Goal: Task Accomplishment & Management: Manage account settings

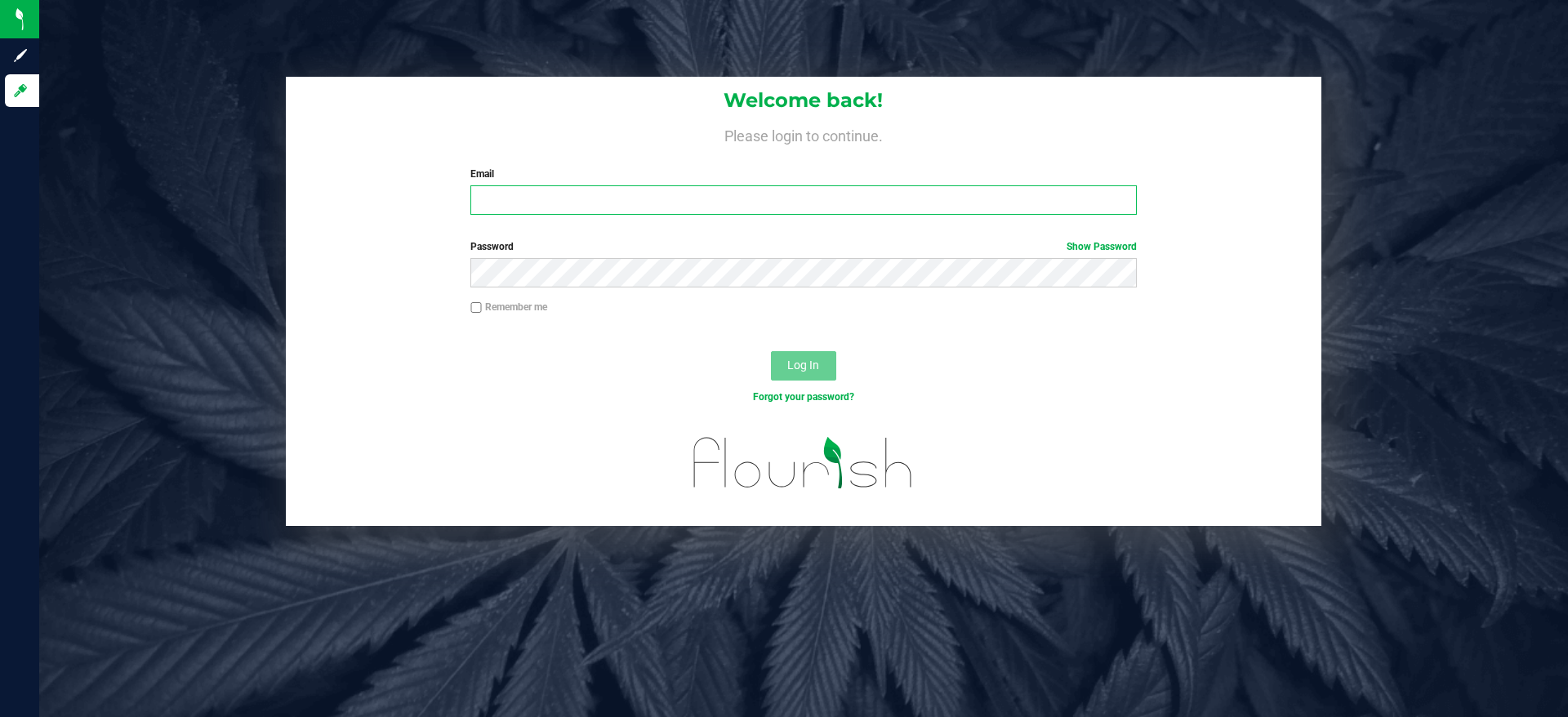
click at [702, 190] on input "Email" at bounding box center [803, 199] width 666 height 29
type input "[EMAIL_ADDRESS][DOMAIN_NAME]"
click at [771, 351] on button "Log In" at bounding box center [803, 365] width 65 height 29
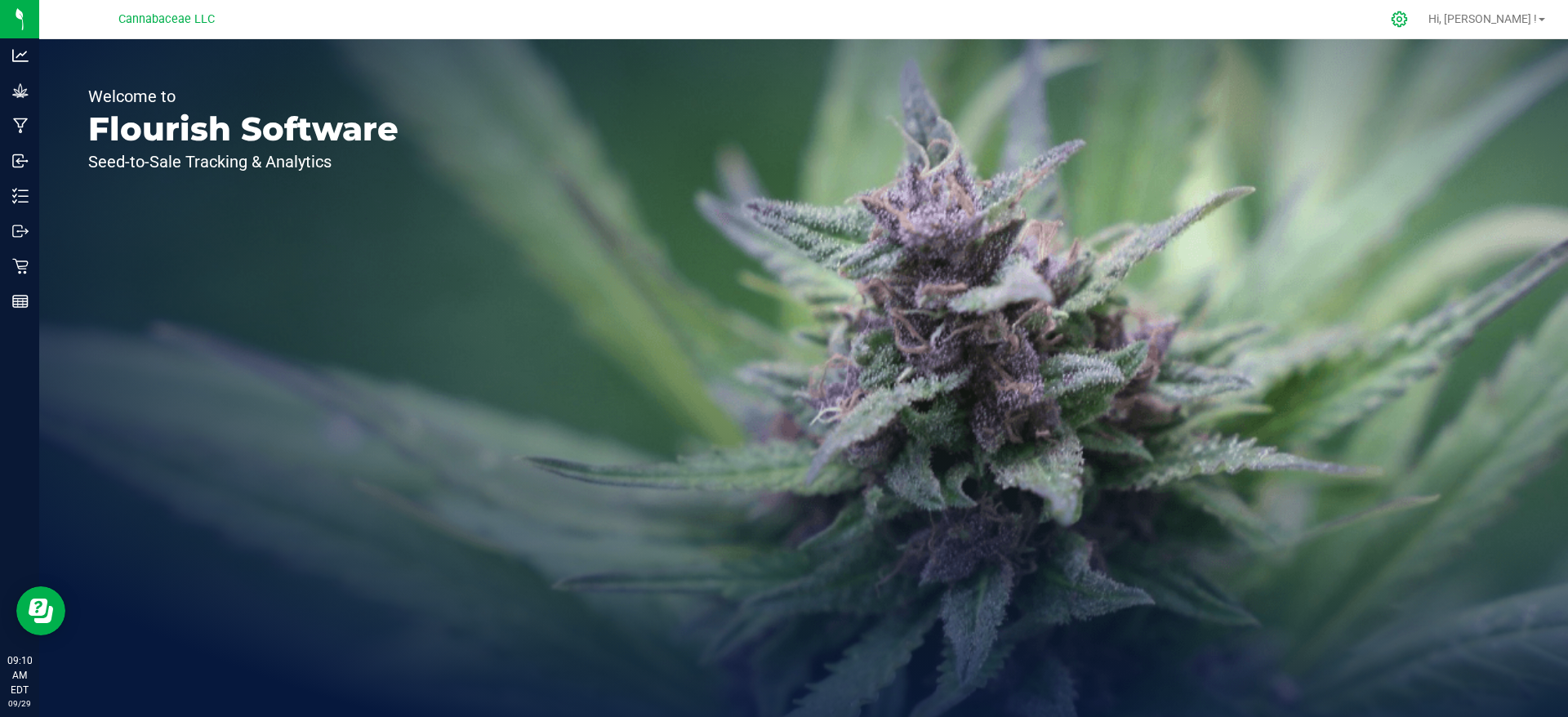
click at [1408, 18] on icon at bounding box center [1400, 19] width 17 height 17
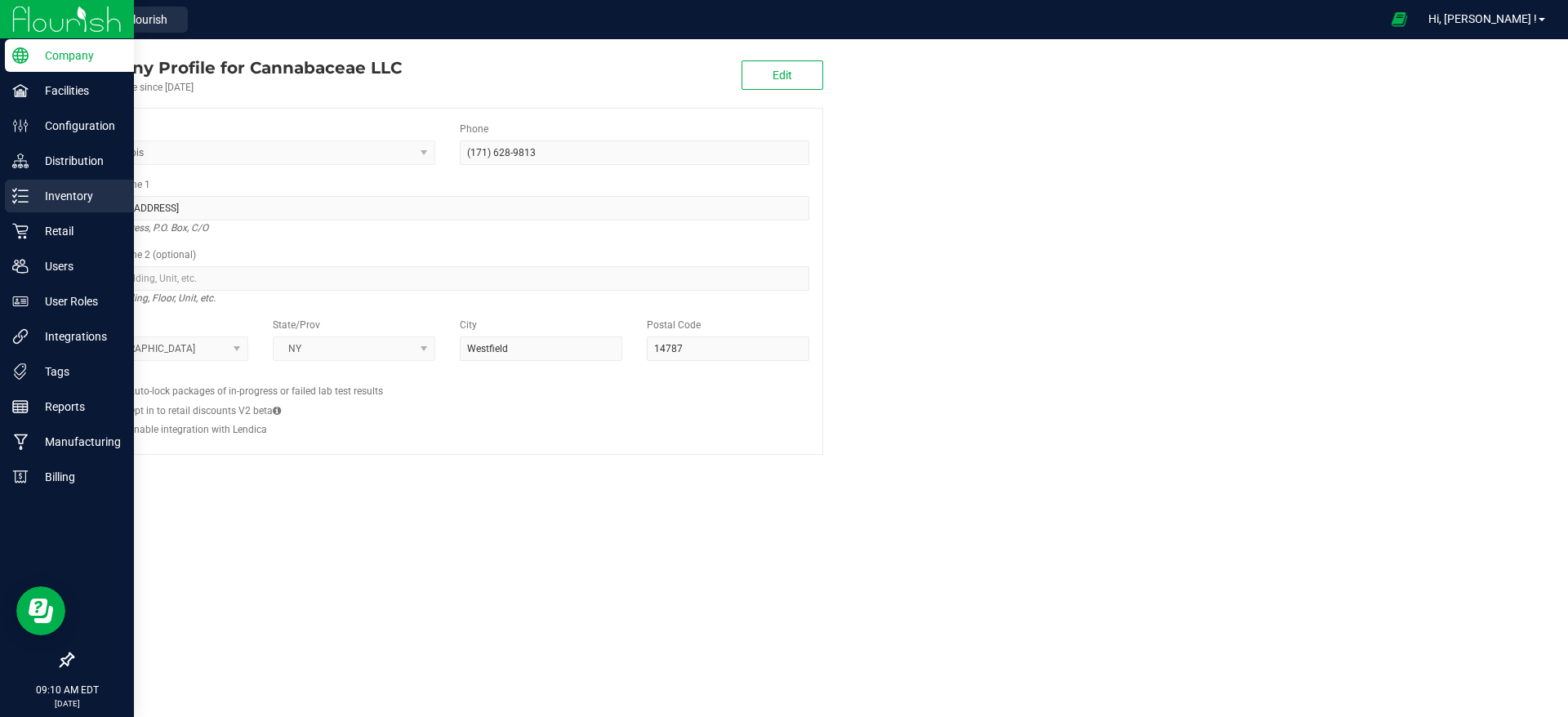
click at [29, 201] on p "Inventory" at bounding box center [77, 196] width 98 height 20
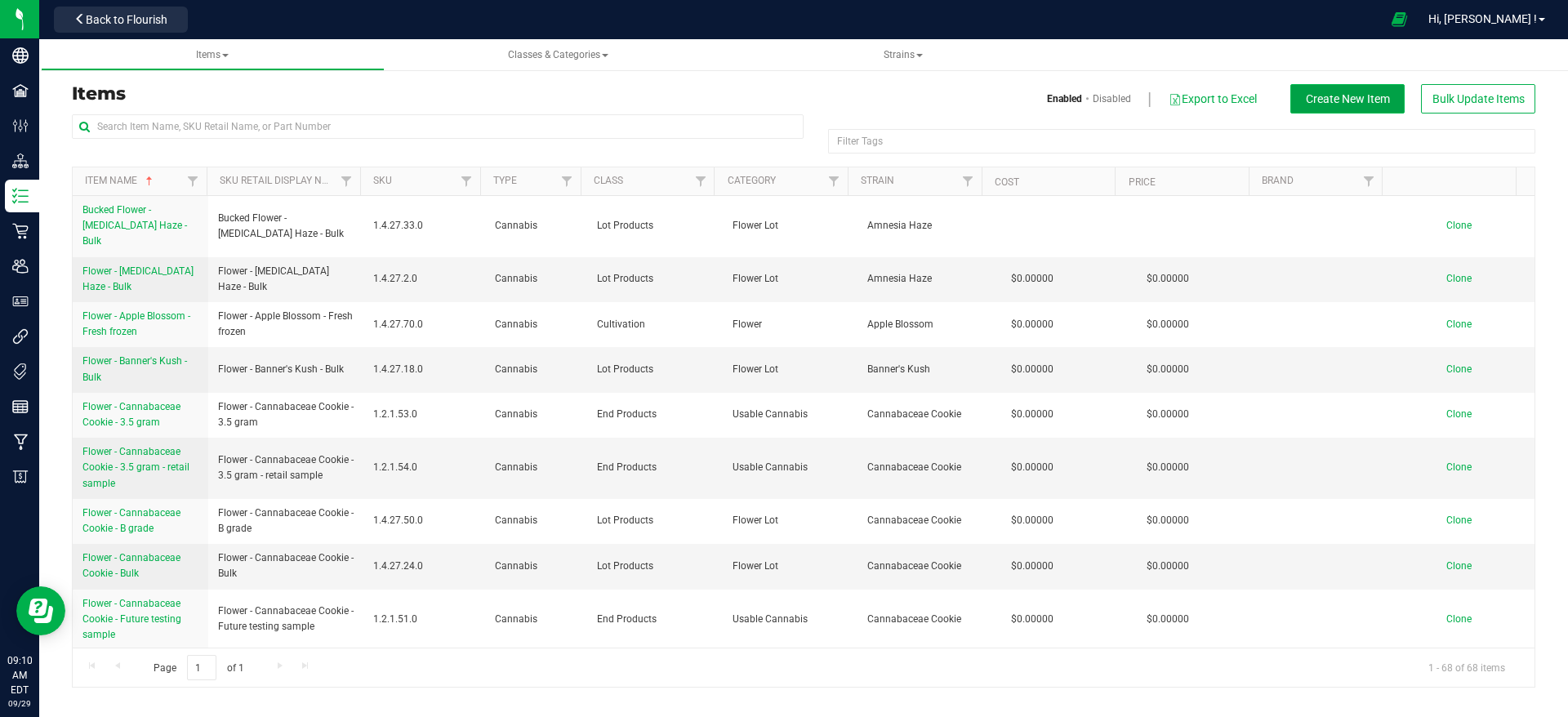
click at [1350, 104] on span "Create New Item" at bounding box center [1347, 99] width 84 height 13
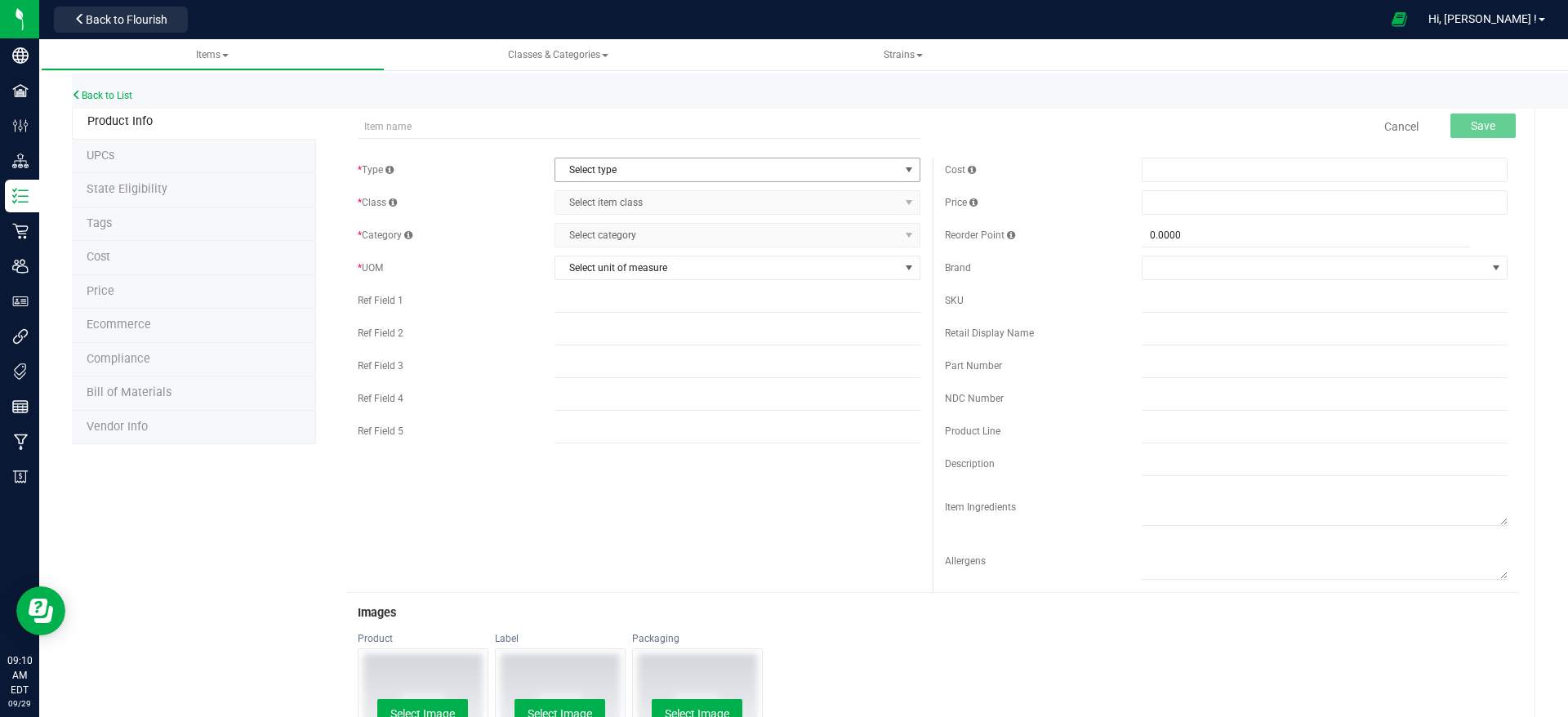
click at [696, 174] on span "Select type" at bounding box center [727, 169] width 344 height 23
click at [675, 195] on li "Cannabis" at bounding box center [729, 198] width 359 height 24
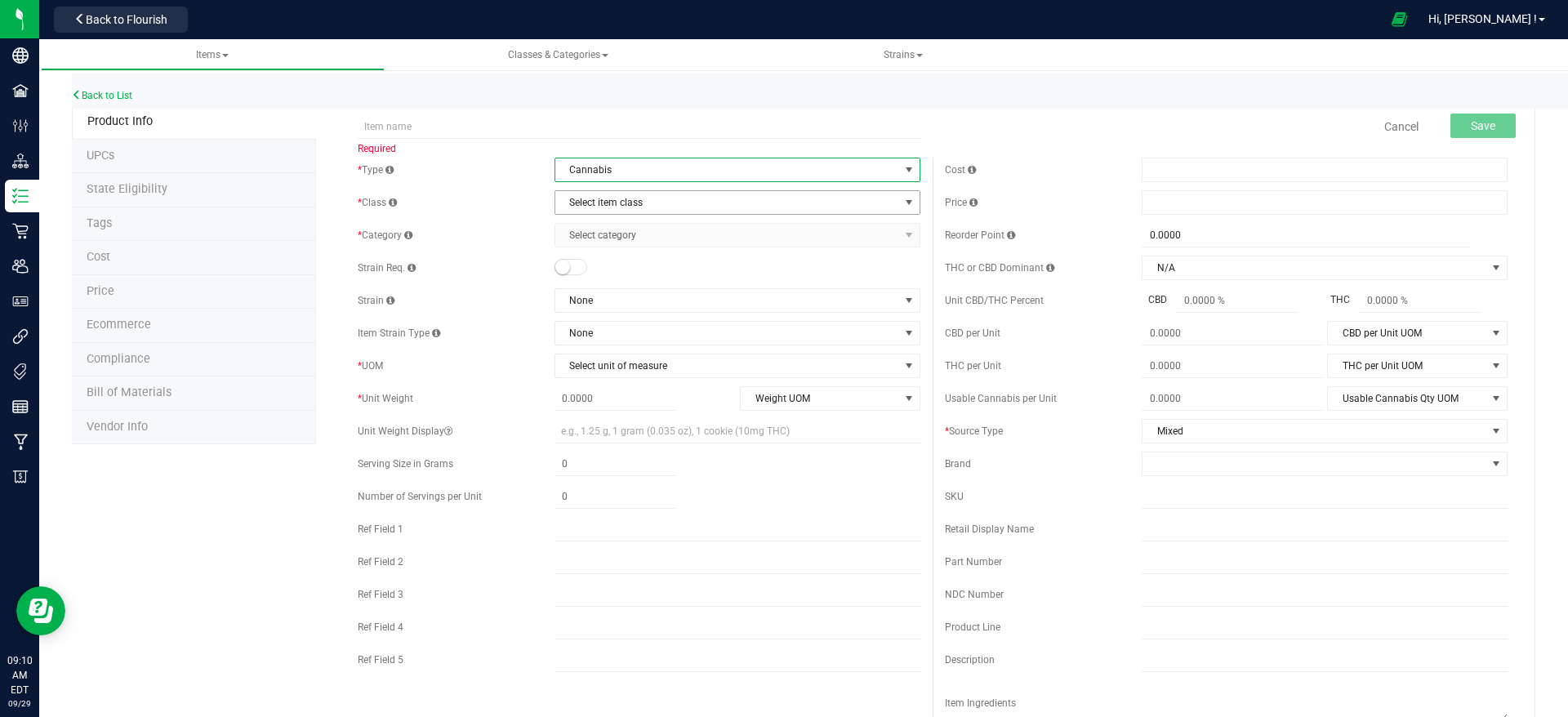
click at [672, 199] on span "Select item class" at bounding box center [727, 202] width 344 height 23
click at [653, 250] on li "End Products" at bounding box center [729, 255] width 359 height 24
click at [658, 236] on span "Select category" at bounding box center [727, 235] width 344 height 23
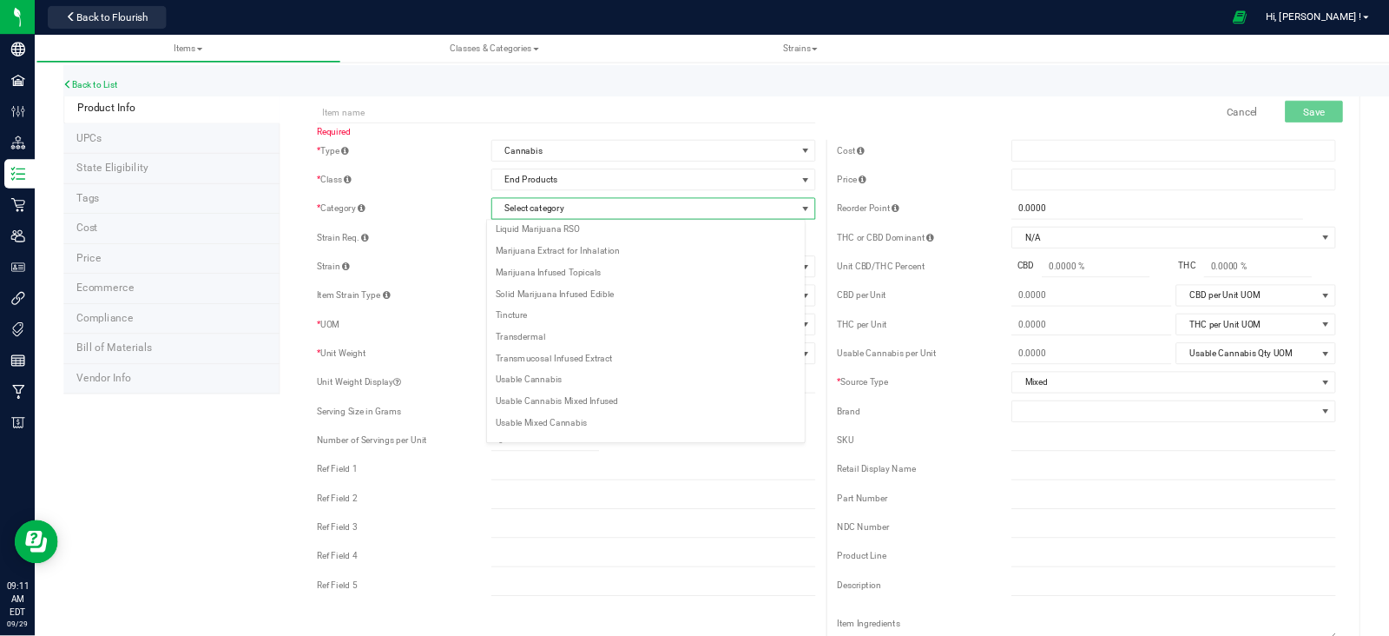
scroll to position [204, 0]
click at [759, 511] on li "Usable Prerolled Cannabis" at bounding box center [775, 515] width 382 height 26
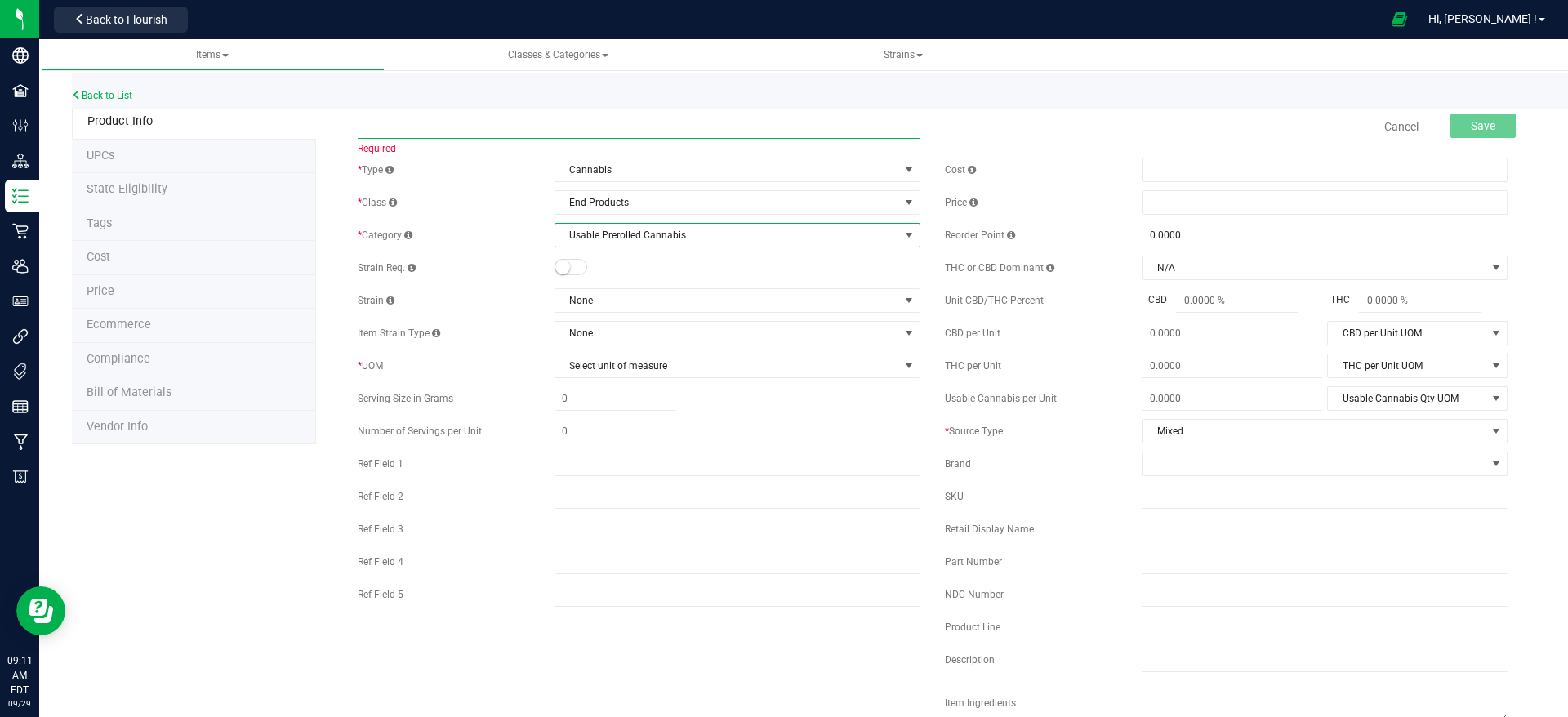
drag, startPoint x: 416, startPoint y: 119, endPoint x: 419, endPoint y: 127, distance: 8.5
click at [416, 120] on input "text" at bounding box center [639, 127] width 562 height 24
drag, startPoint x: 376, startPoint y: 126, endPoint x: 732, endPoint y: 124, distance: 356.0
click at [732, 124] on input "Preroll -" at bounding box center [639, 127] width 562 height 24
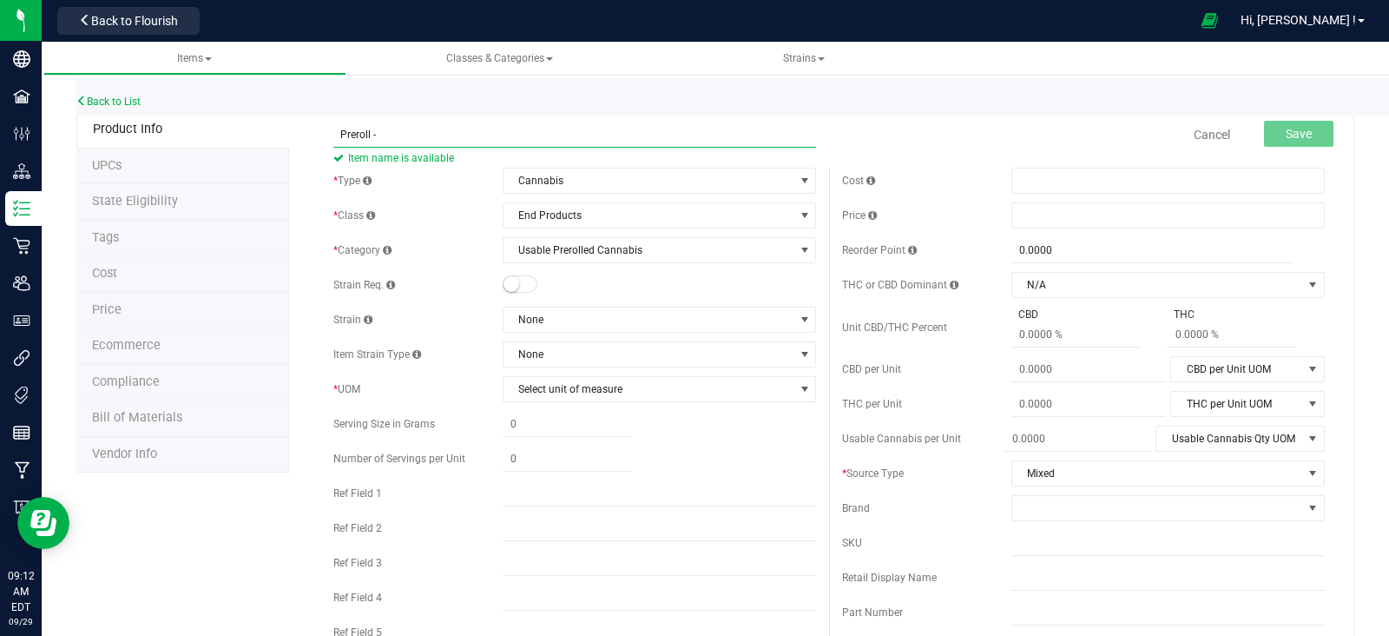
click at [353, 136] on input "Preroll -" at bounding box center [574, 135] width 483 height 26
click at [442, 130] on input "Pre-roll -" at bounding box center [574, 135] width 483 height 26
click at [378, 137] on input "Pre-roll - Ghost Train Blaze - 1.6g" at bounding box center [574, 135] width 483 height 26
type input "Pre-roll - infused - Ghost Train Blaze - 1.6g"
click at [517, 292] on span at bounding box center [520, 283] width 35 height 17
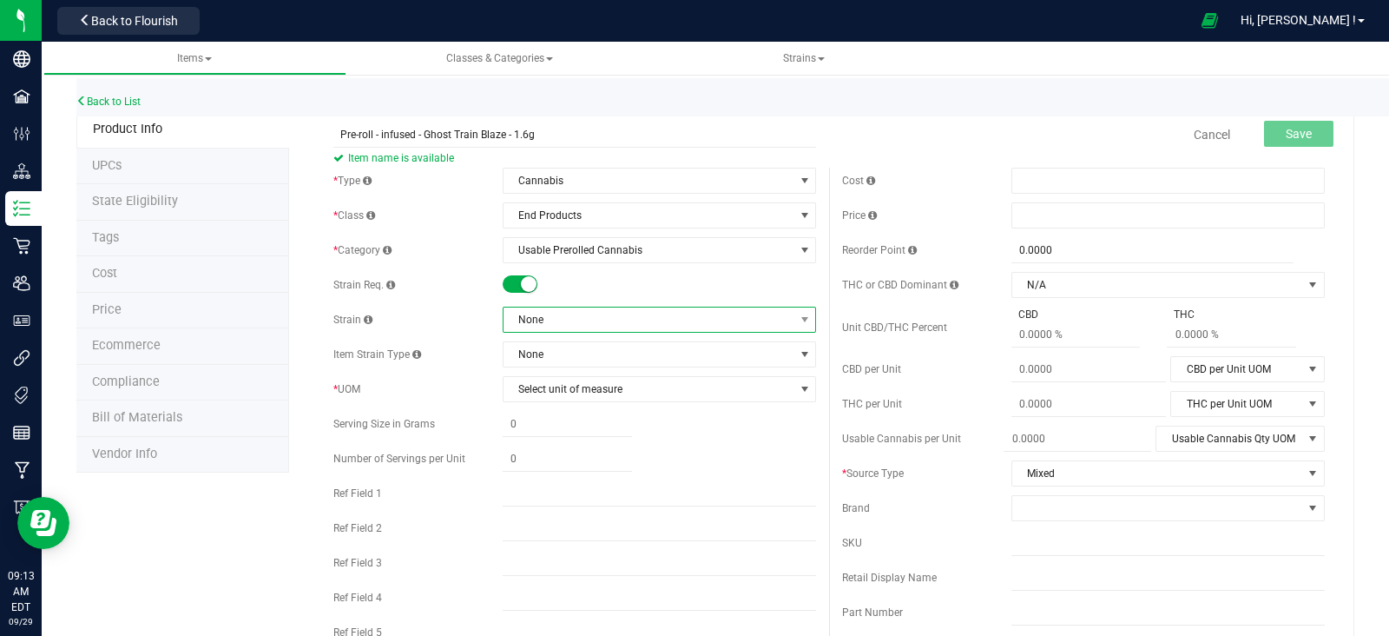
click at [538, 325] on span "None" at bounding box center [649, 319] width 290 height 24
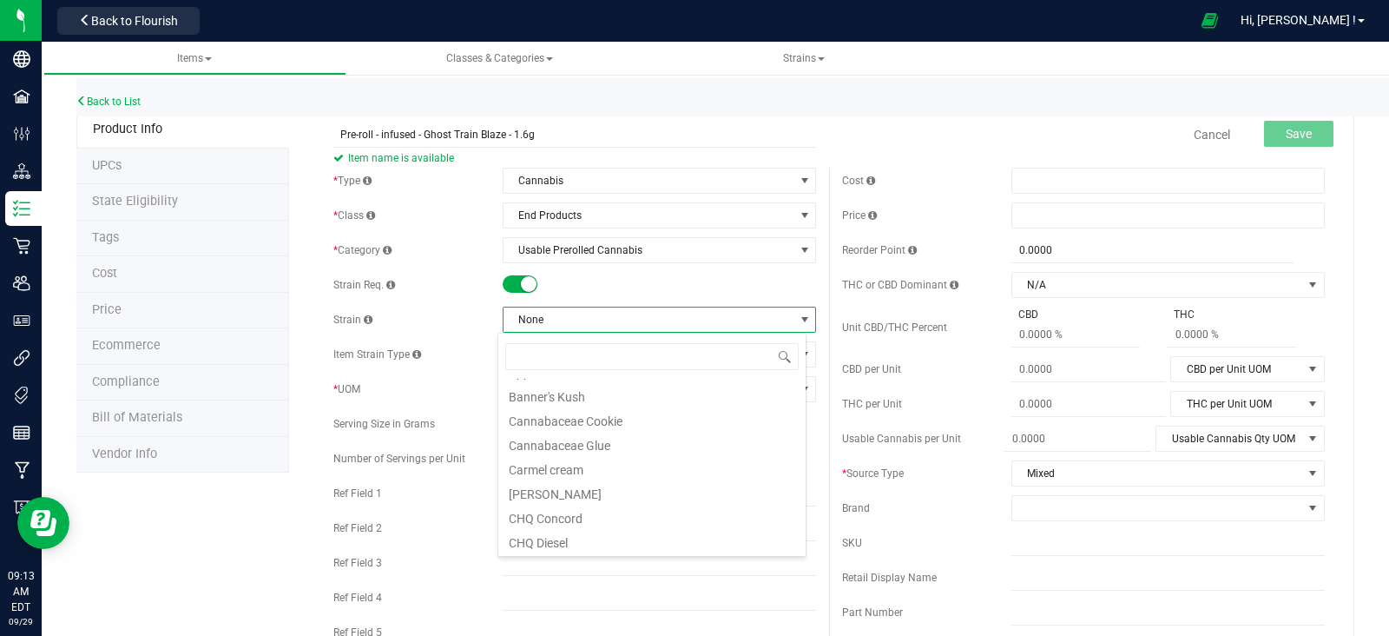
scroll to position [216, 0]
click at [599, 492] on li "Ghost Train Haze" at bounding box center [651, 490] width 307 height 24
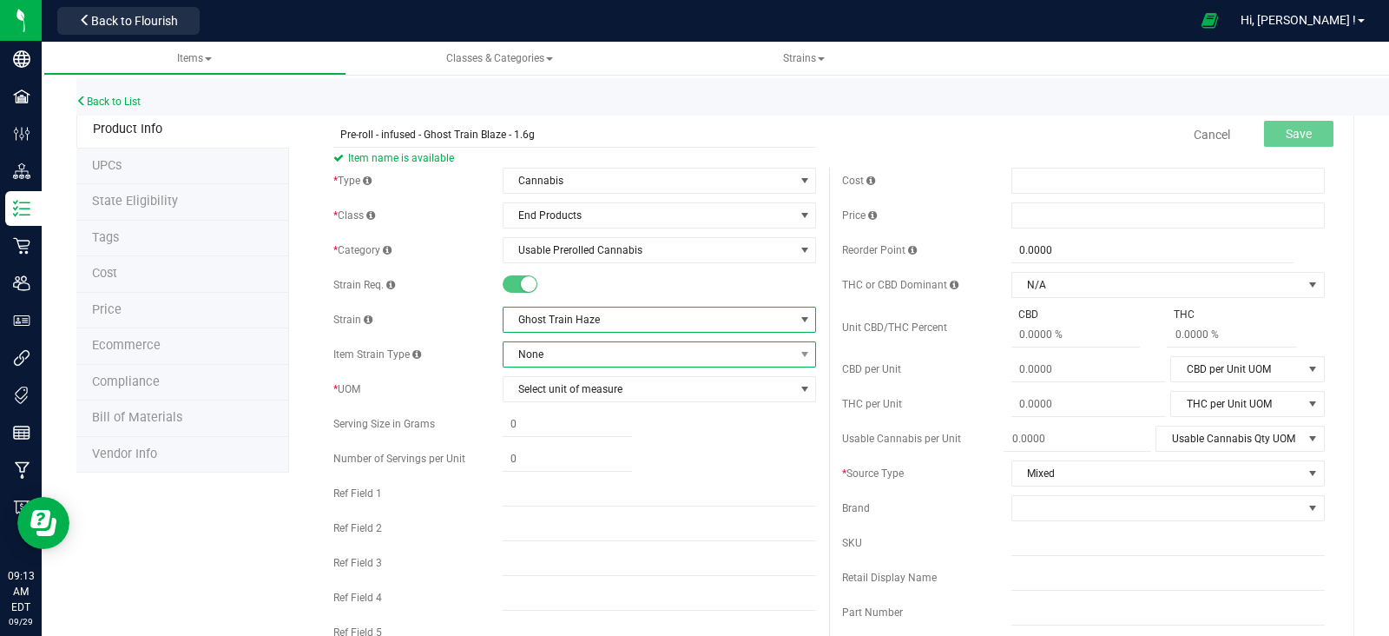
click at [577, 353] on span "None" at bounding box center [649, 354] width 290 height 24
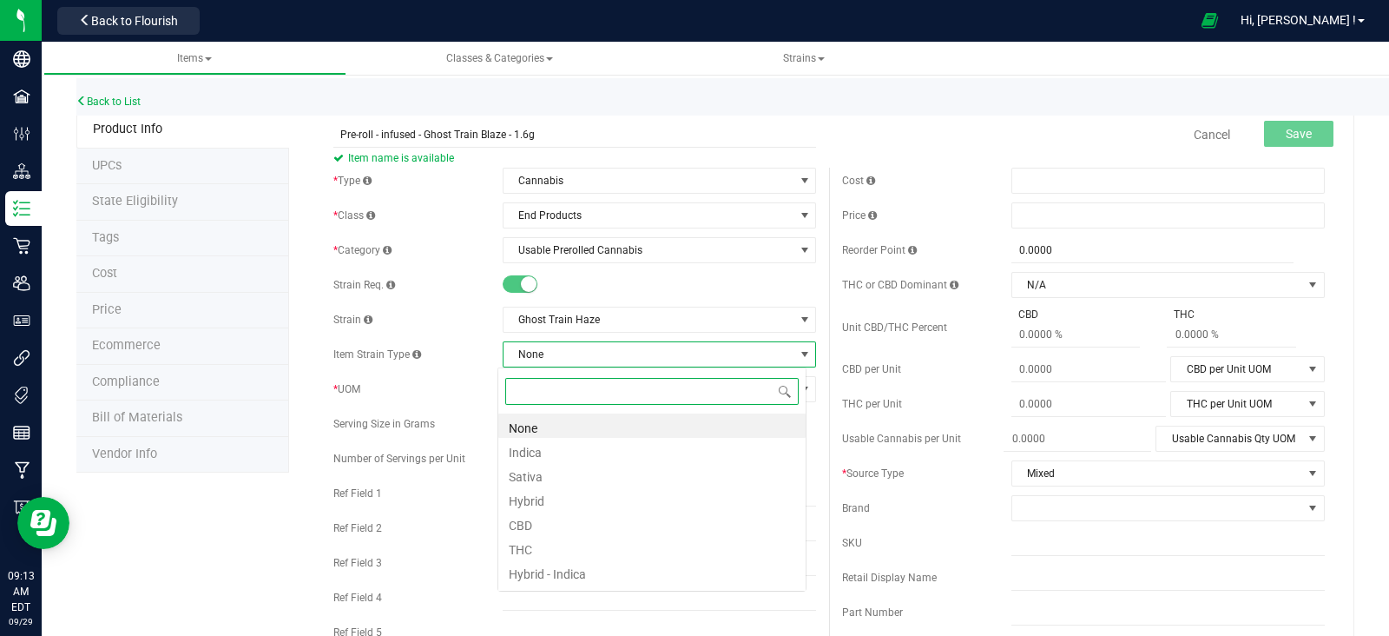
scroll to position [25, 309]
click at [577, 355] on span "None" at bounding box center [649, 354] width 290 height 24
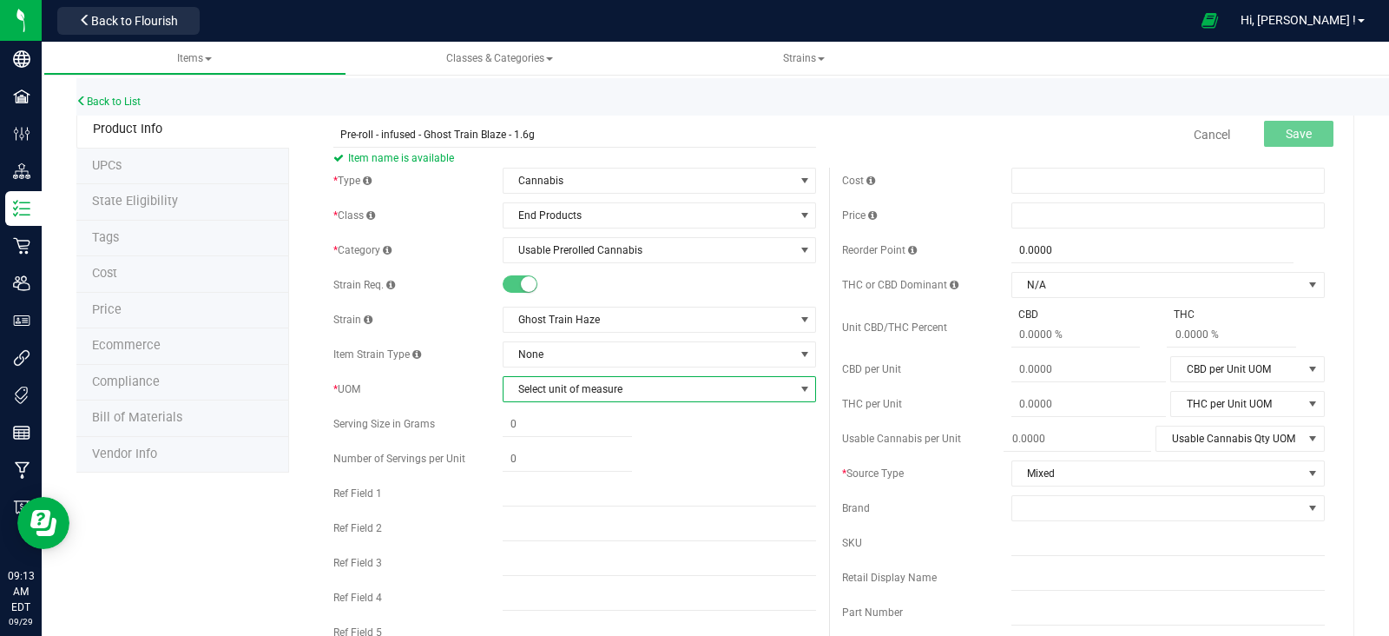
click at [578, 396] on span "Select unit of measure" at bounding box center [649, 389] width 290 height 24
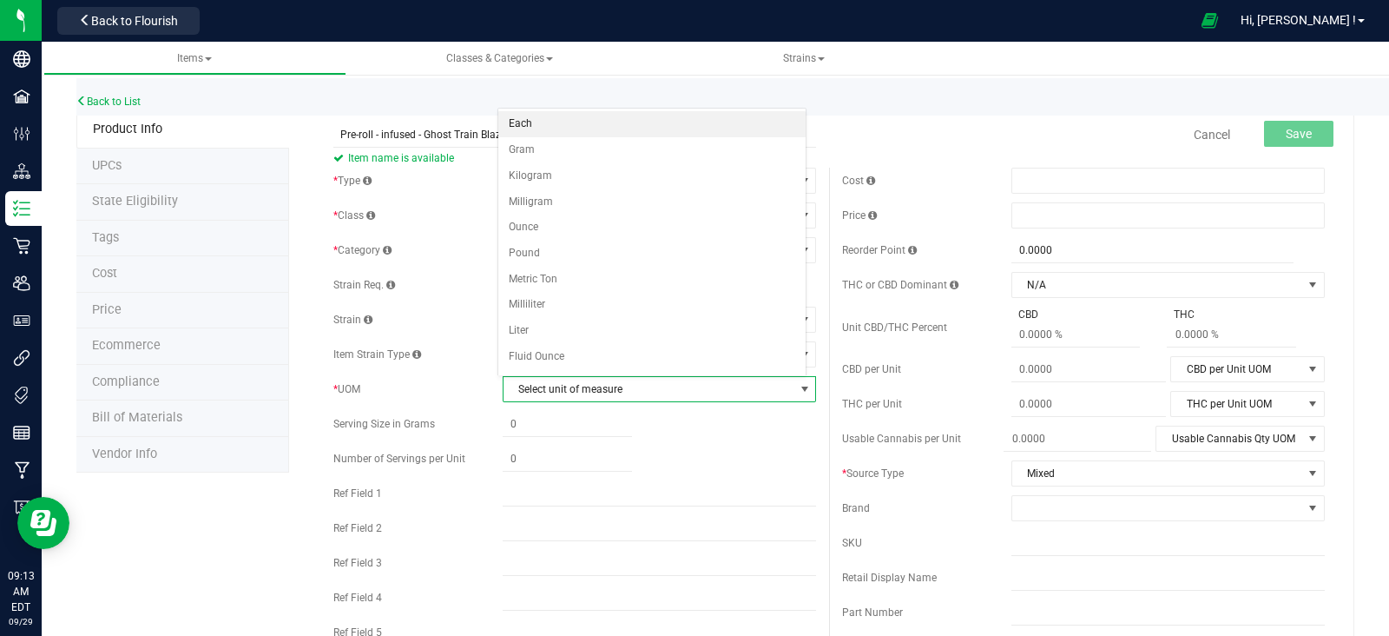
click at [538, 123] on li "Each" at bounding box center [651, 124] width 307 height 26
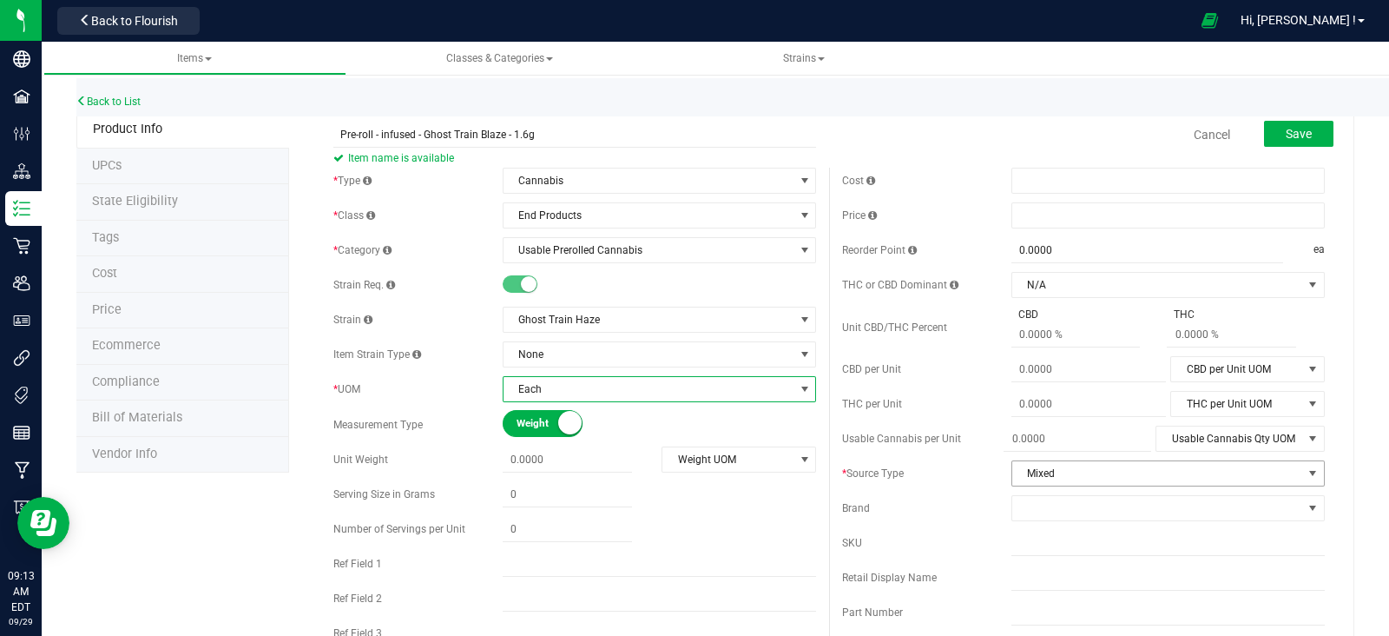
click at [1034, 475] on span "Mixed" at bounding box center [1157, 473] width 290 height 24
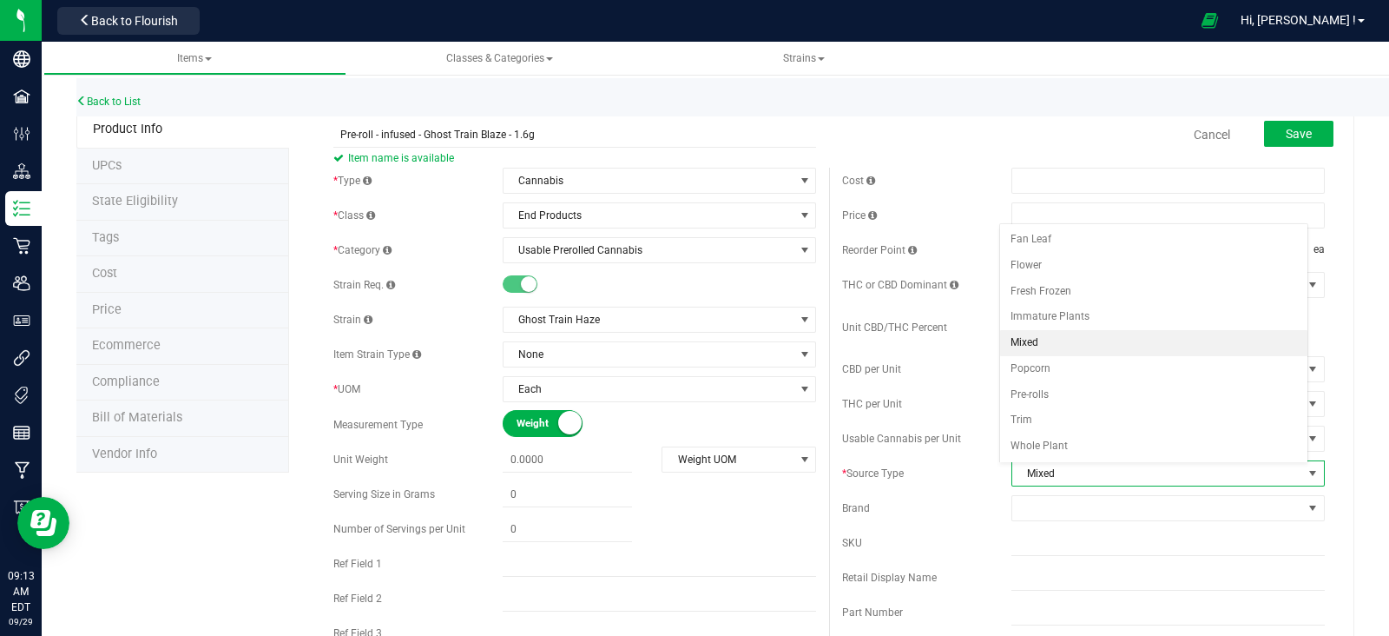
click at [1035, 475] on span "Mixed" at bounding box center [1157, 473] width 290 height 24
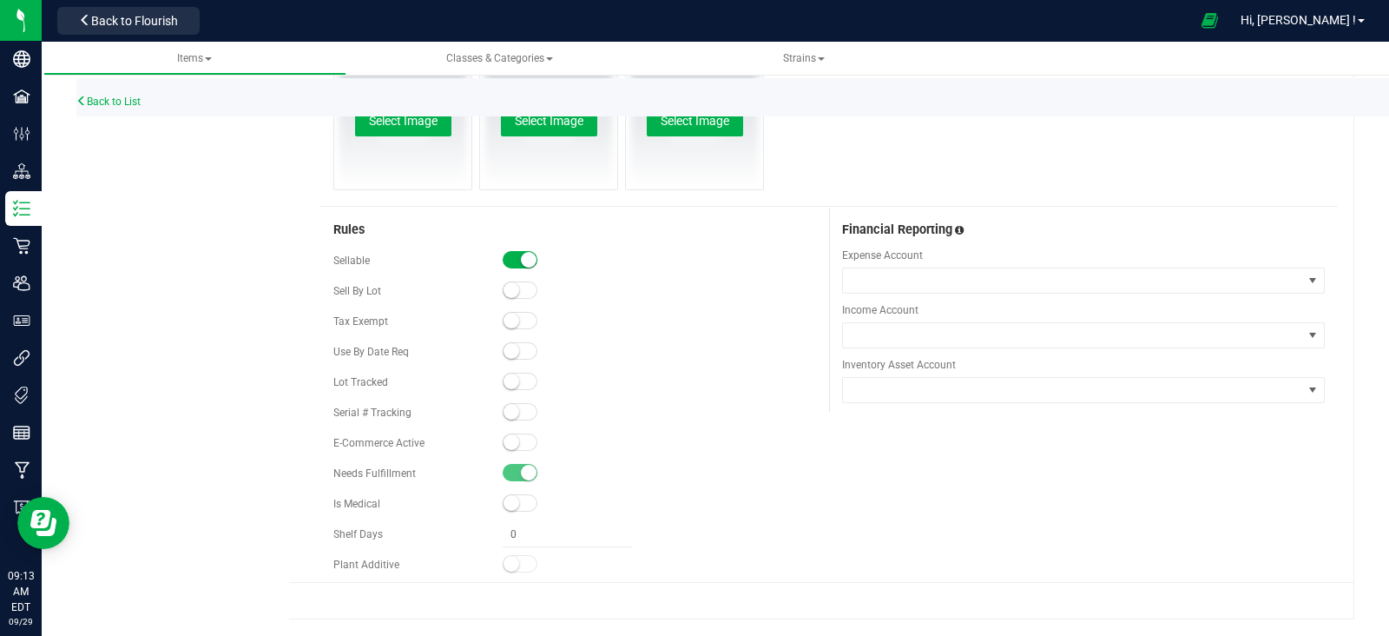
scroll to position [867, 0]
click at [512, 382] on small at bounding box center [512, 380] width 16 height 16
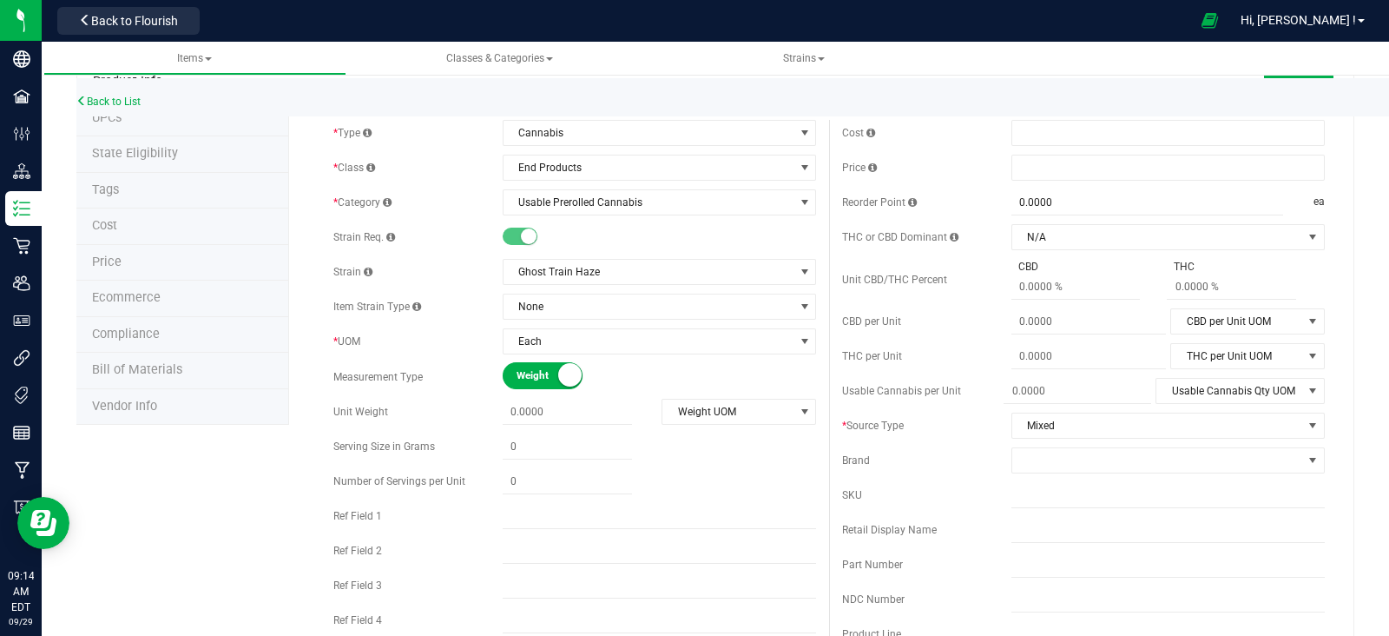
scroll to position [0, 0]
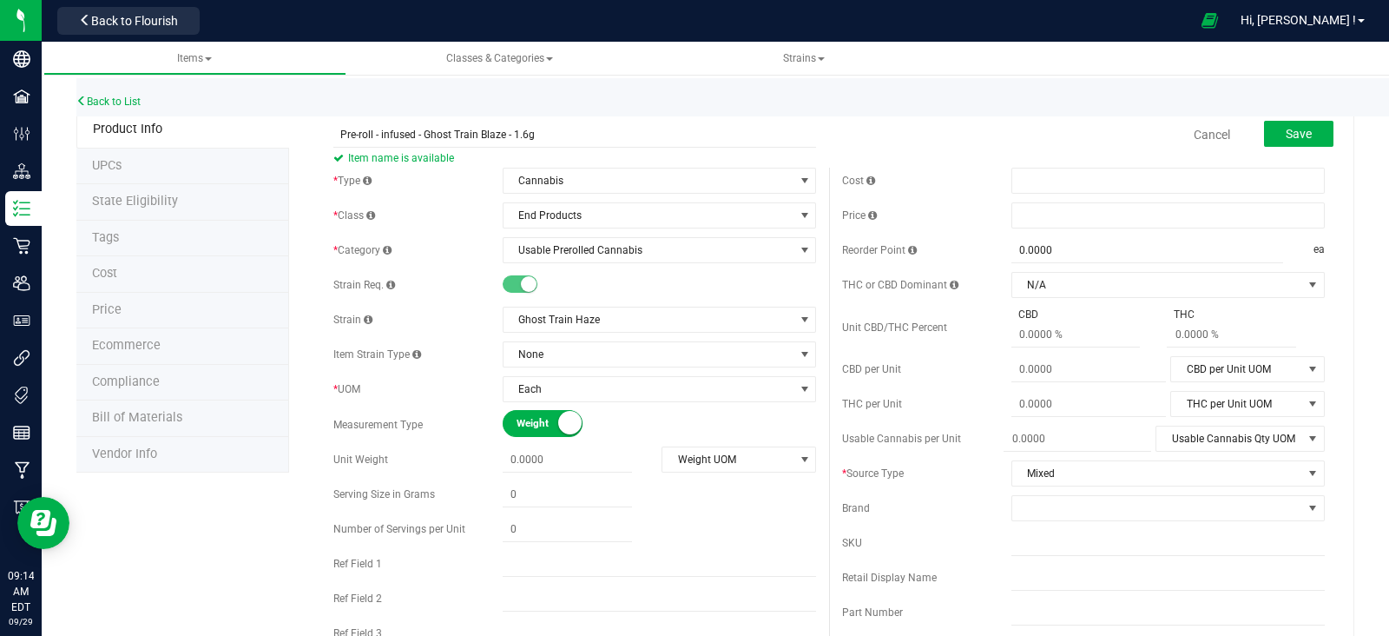
click at [564, 422] on small at bounding box center [569, 422] width 23 height 23
click at [761, 462] on span "Volume UOM" at bounding box center [727, 459] width 131 height 24
click at [760, 462] on span "Volume UOM" at bounding box center [727, 459] width 131 height 24
click at [507, 424] on small at bounding box center [515, 422] width 23 height 23
click at [662, 432] on div "Weight Volume" at bounding box center [659, 424] width 313 height 27
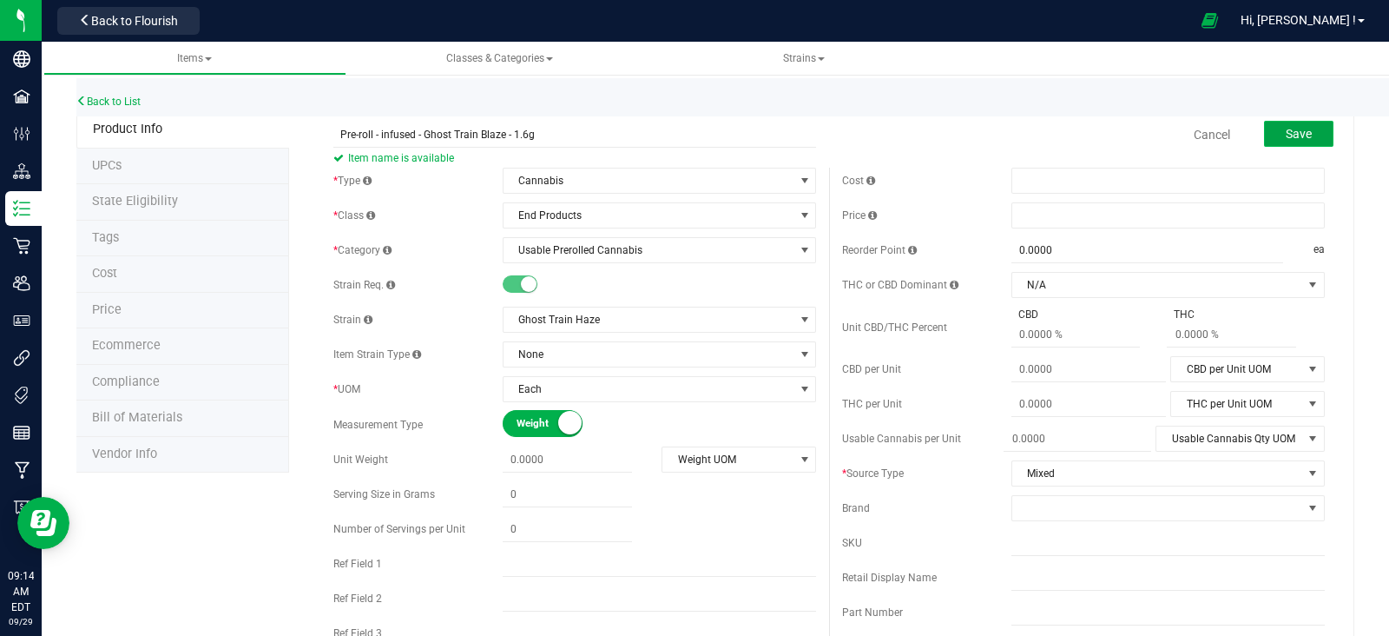
click at [1292, 128] on span "Save" at bounding box center [1299, 134] width 26 height 14
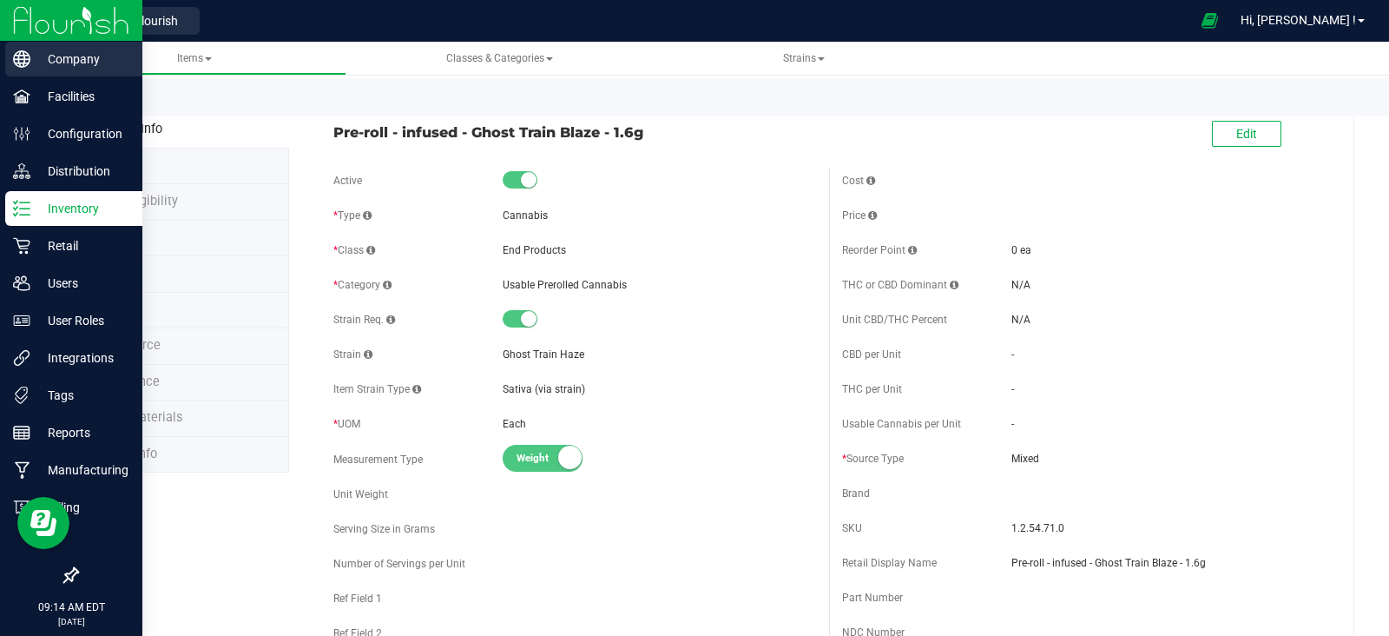
drag, startPoint x: 25, startPoint y: 30, endPoint x: 26, endPoint y: 42, distance: 11.3
click at [24, 30] on img at bounding box center [71, 20] width 116 height 41
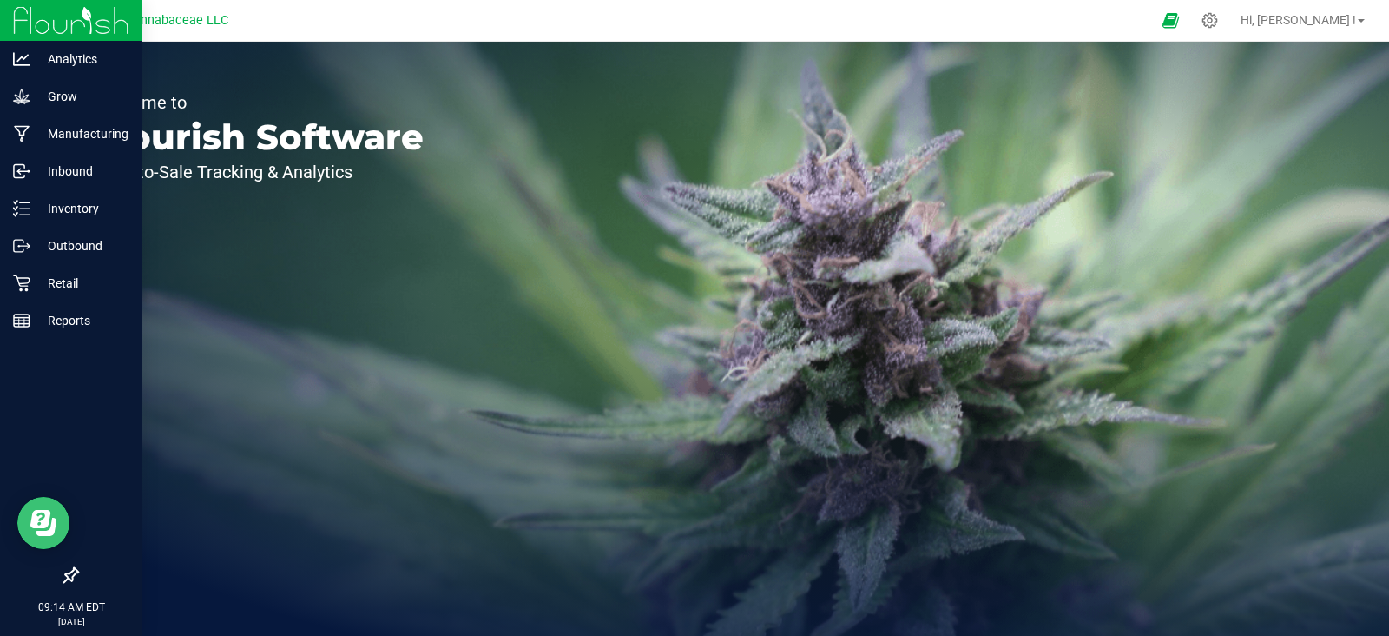
click at [49, 522] on icon "Open Resource Center" at bounding box center [43, 523] width 26 height 26
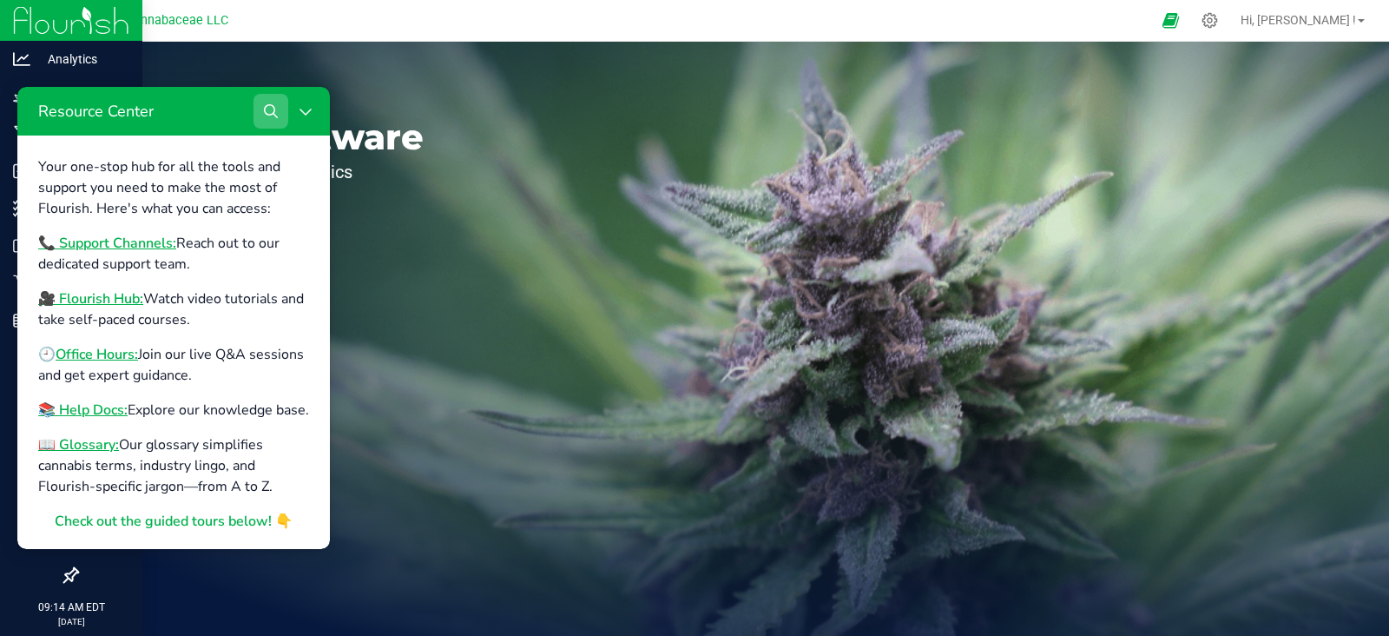
click at [271, 114] on icon "Search" at bounding box center [271, 111] width 14 height 14
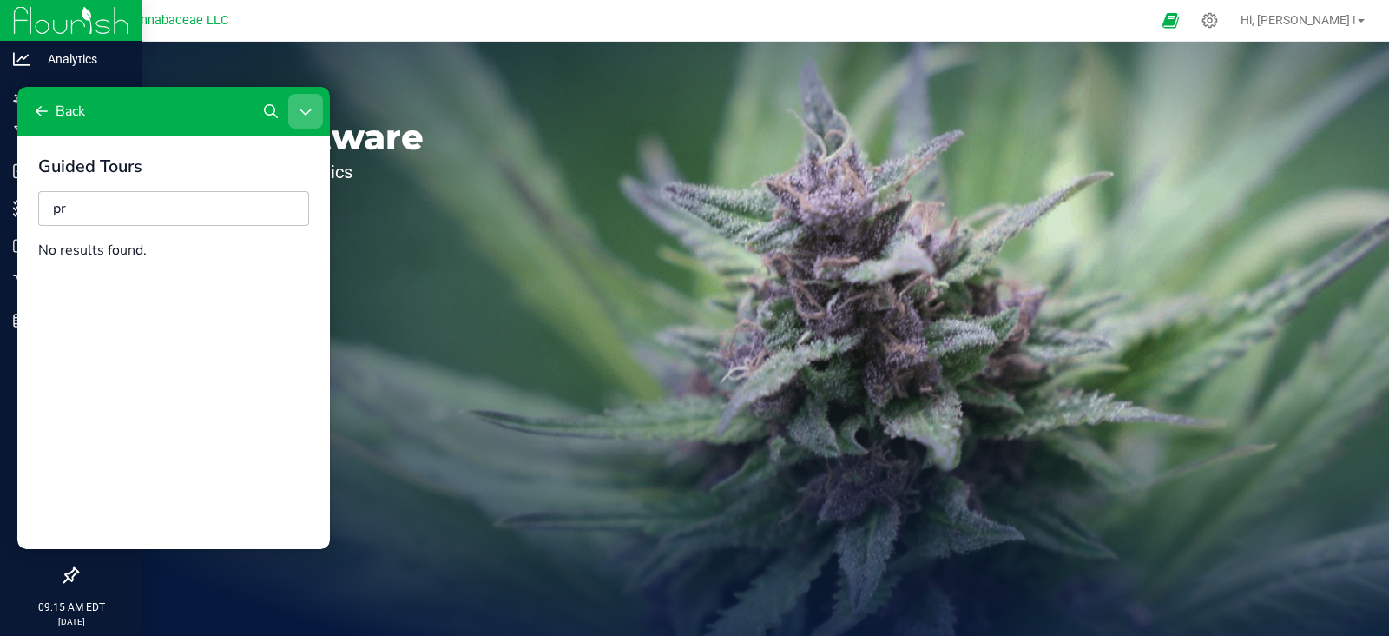
type input "p"
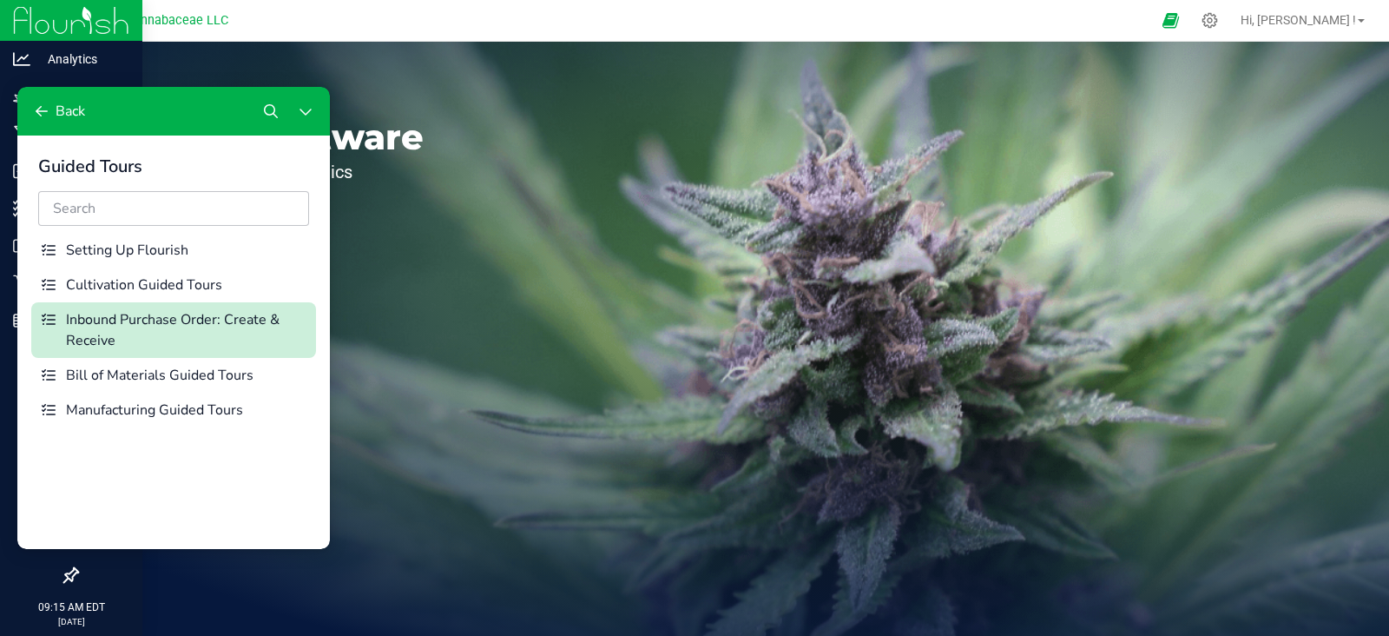
click at [55, 319] on icon "Resource Center" at bounding box center [49, 318] width 14 height 11
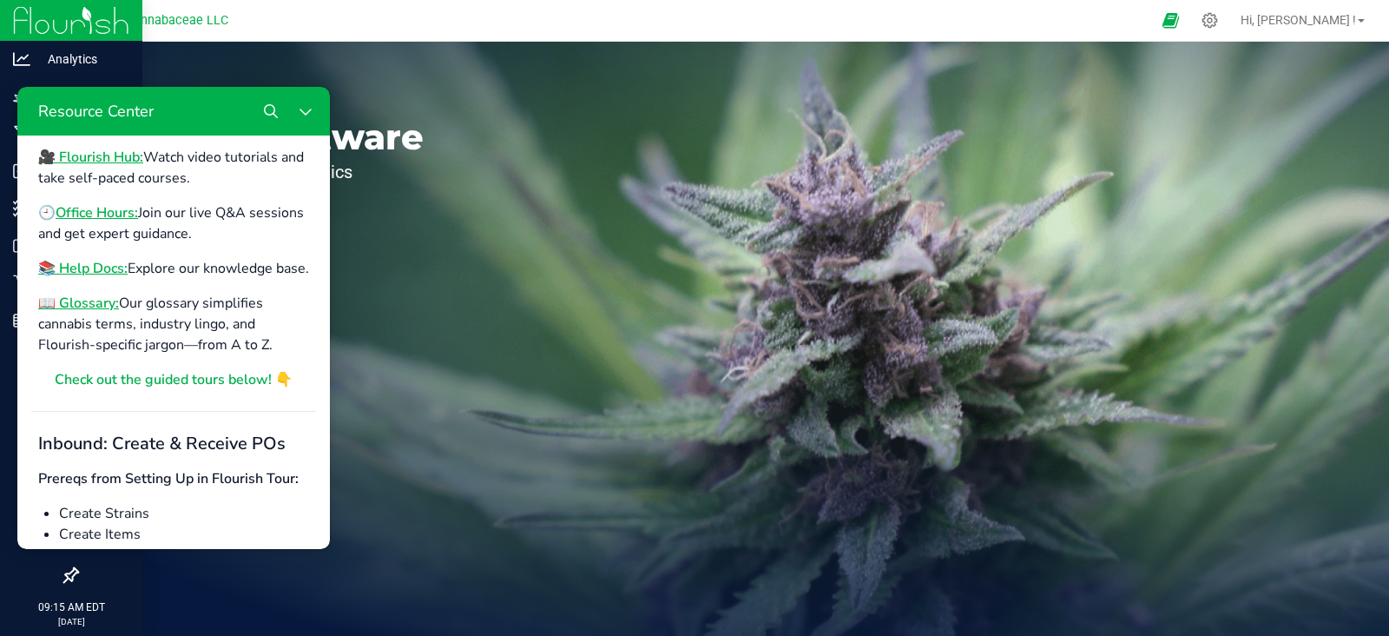
scroll to position [108, 0]
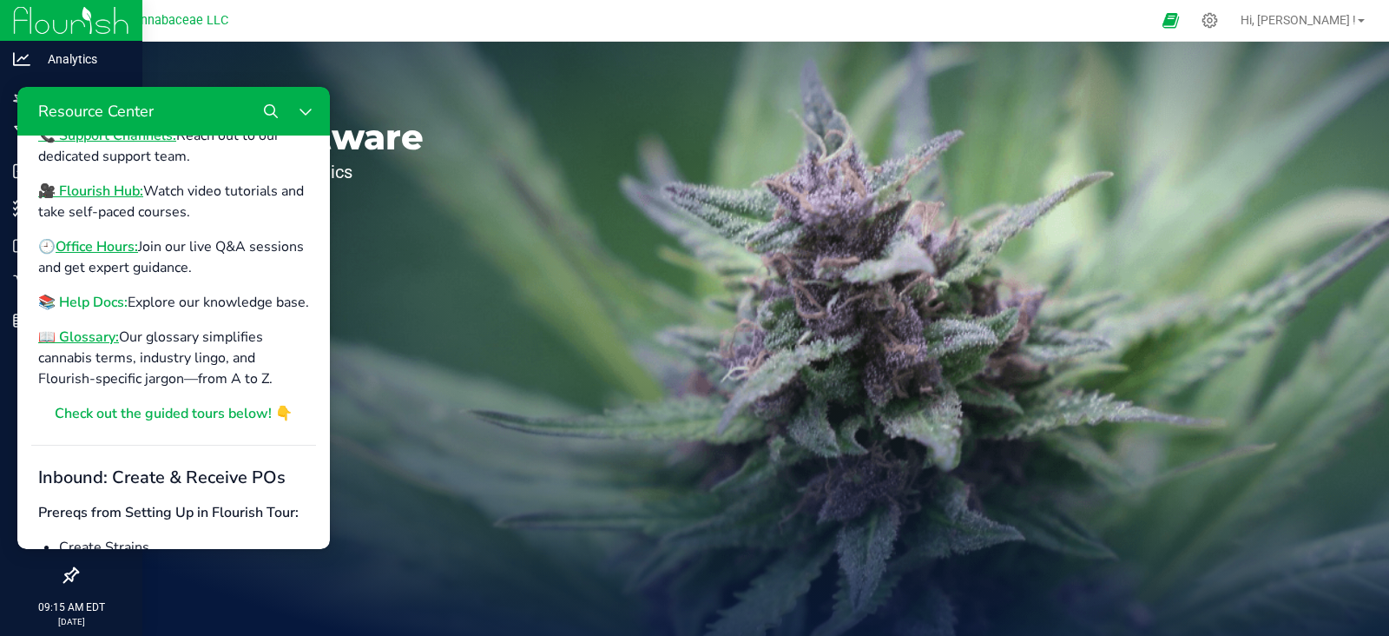
click at [93, 299] on b "📚 Help Docs:" at bounding box center [82, 302] width 89 height 19
click at [959, 105] on div "Welcome to Flourish Software Seed-to-Sale Tracking & Analytics" at bounding box center [716, 339] width 1348 height 594
click at [309, 121] on button "Close Resource Center" at bounding box center [305, 111] width 35 height 35
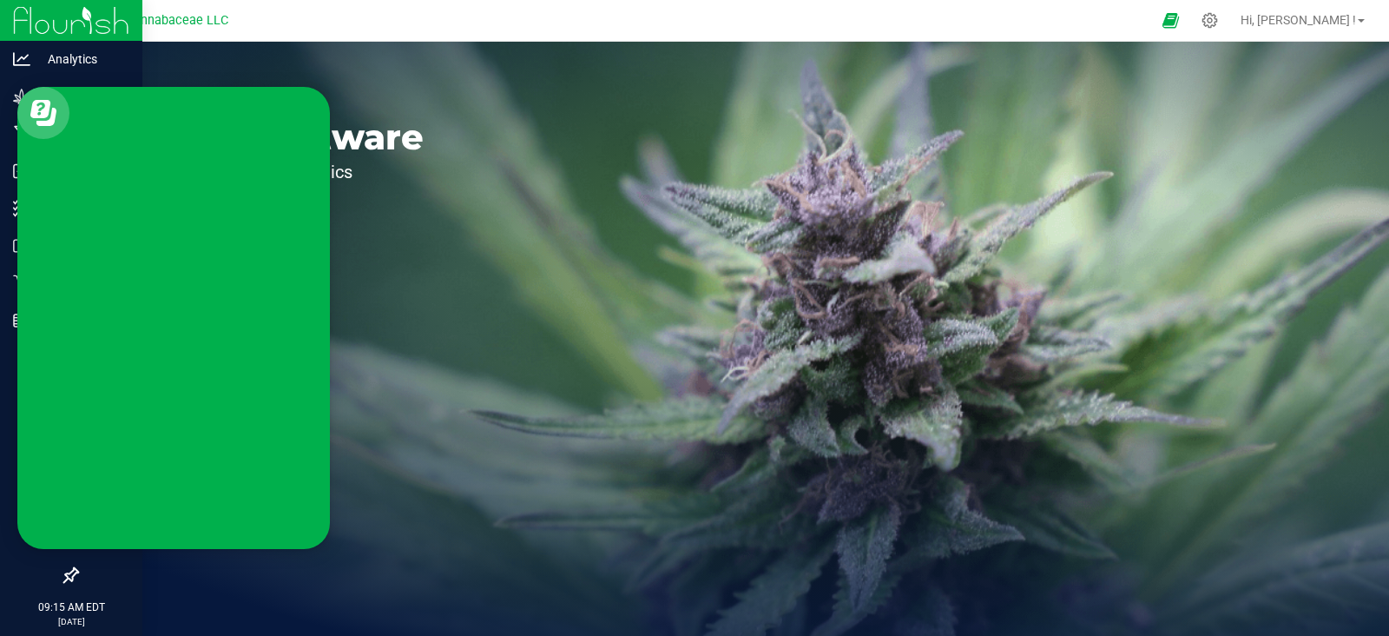
scroll to position [0, 0]
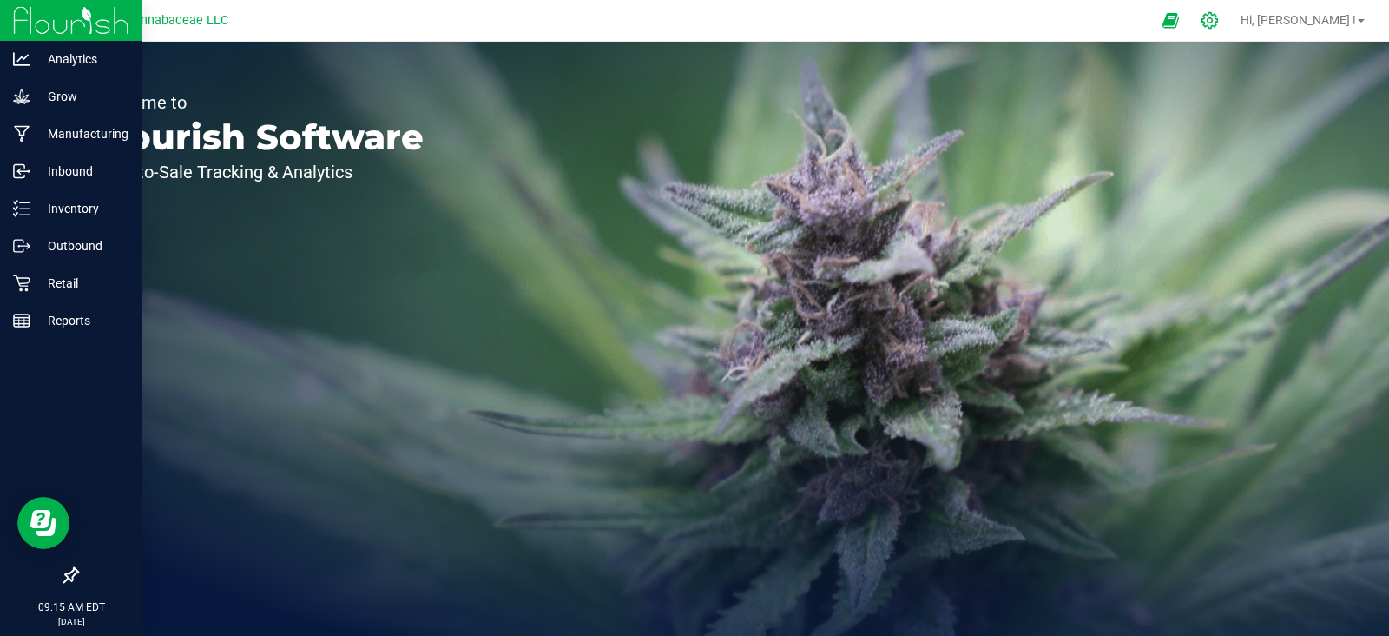
click at [1219, 23] on icon at bounding box center [1210, 20] width 18 height 18
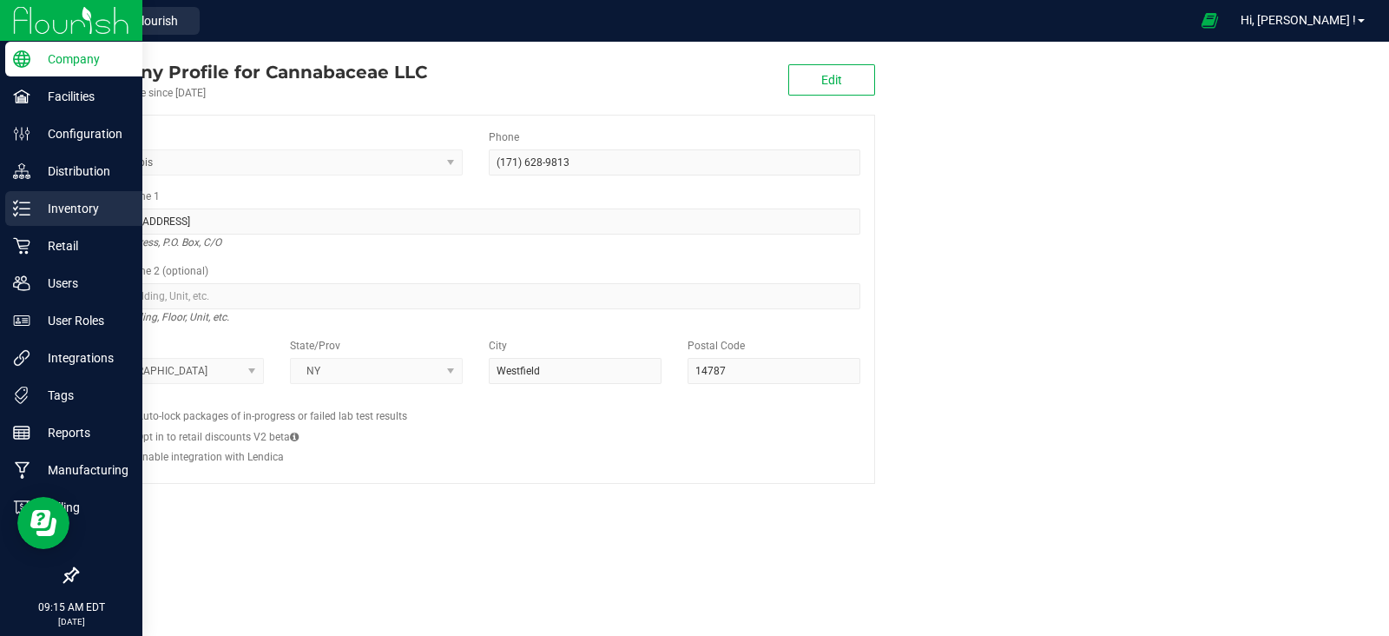
click at [32, 208] on p "Inventory" at bounding box center [82, 208] width 104 height 21
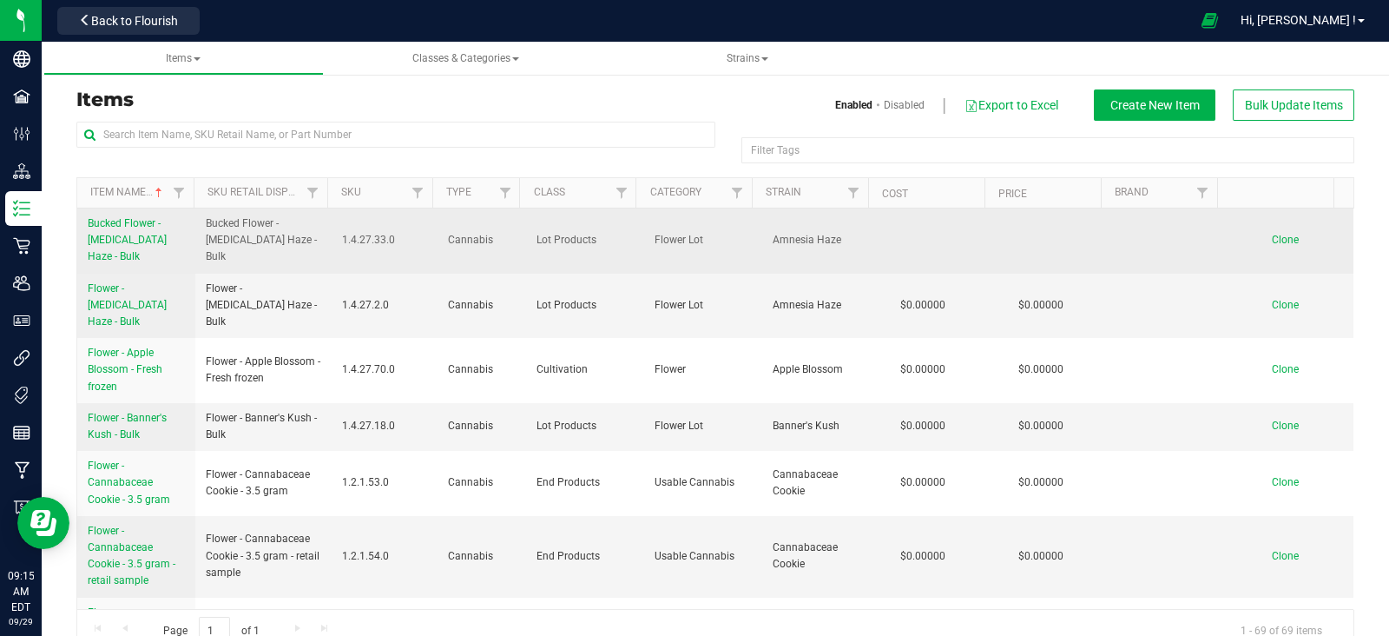
click at [145, 250] on link "Bucked Flower - [MEDICAL_DATA] Haze - Bulk" at bounding box center [136, 240] width 97 height 50
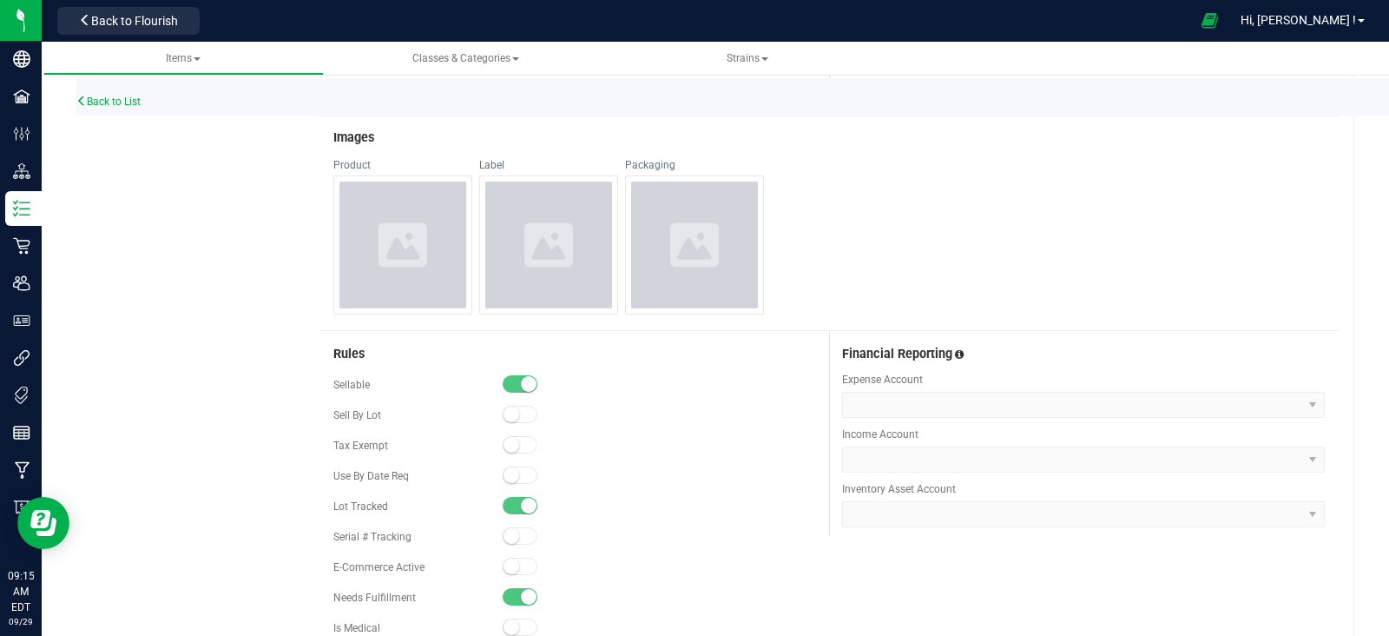
scroll to position [759, 0]
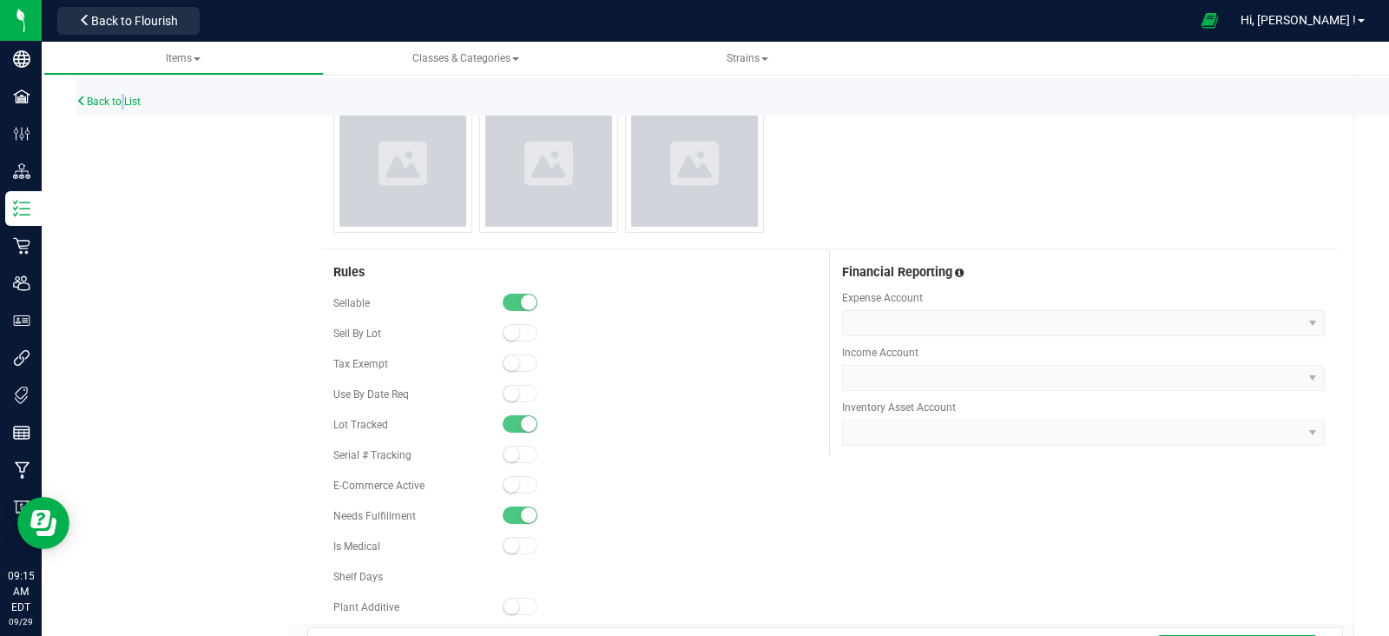
click at [121, 93] on div "Back to List" at bounding box center [770, 96] width 1389 height 37
click at [121, 96] on link "Back to List" at bounding box center [108, 102] width 64 height 12
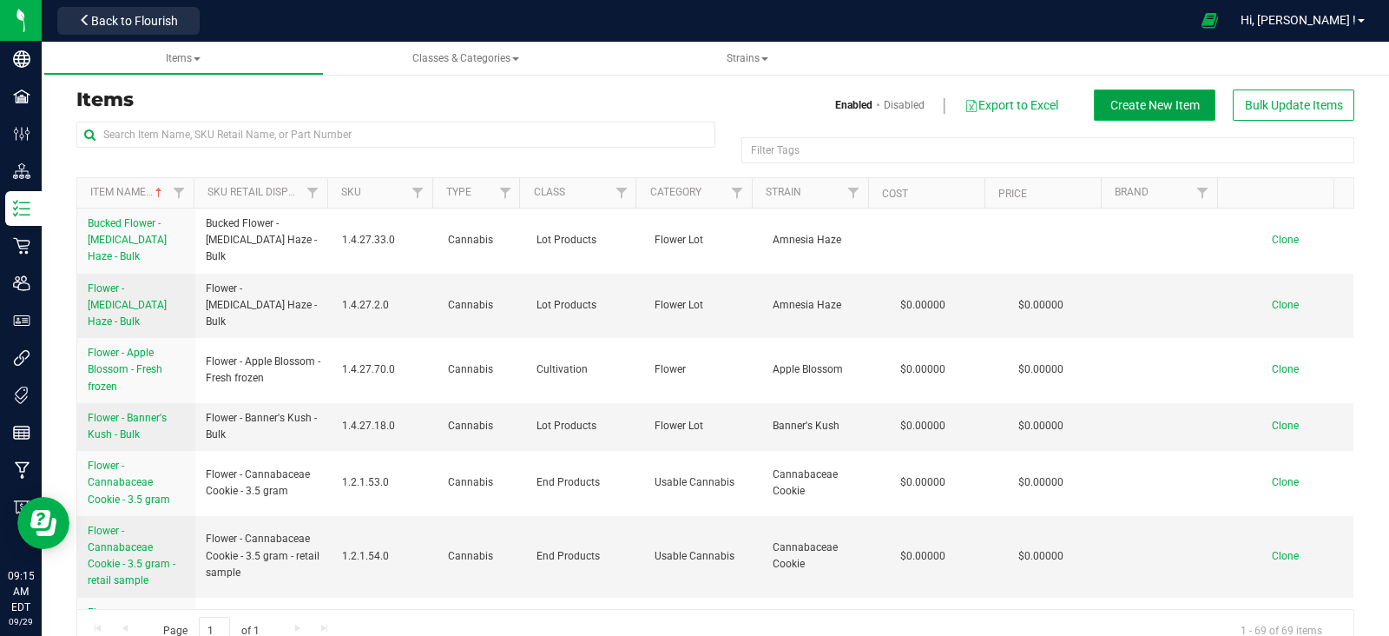
click at [1147, 109] on span "Create New Item" at bounding box center [1155, 105] width 89 height 14
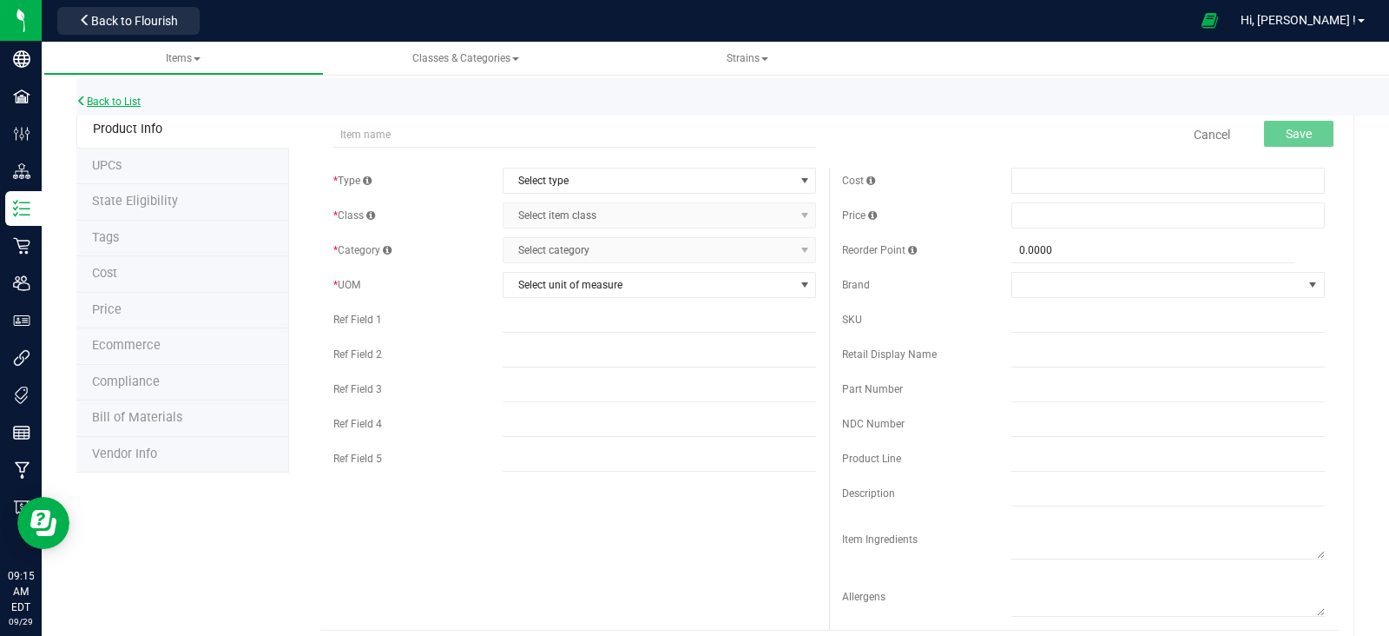
click at [123, 106] on link "Back to List" at bounding box center [108, 102] width 64 height 12
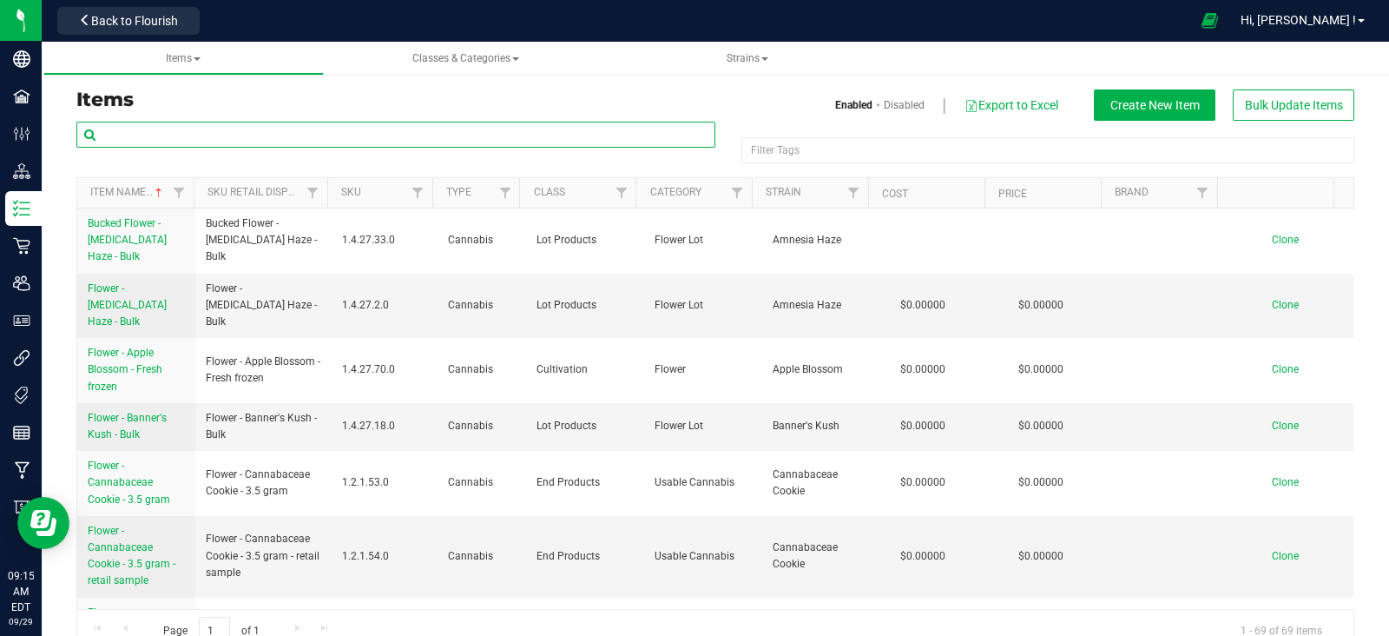
click at [247, 130] on input "text" at bounding box center [395, 135] width 639 height 26
type input "ghost"
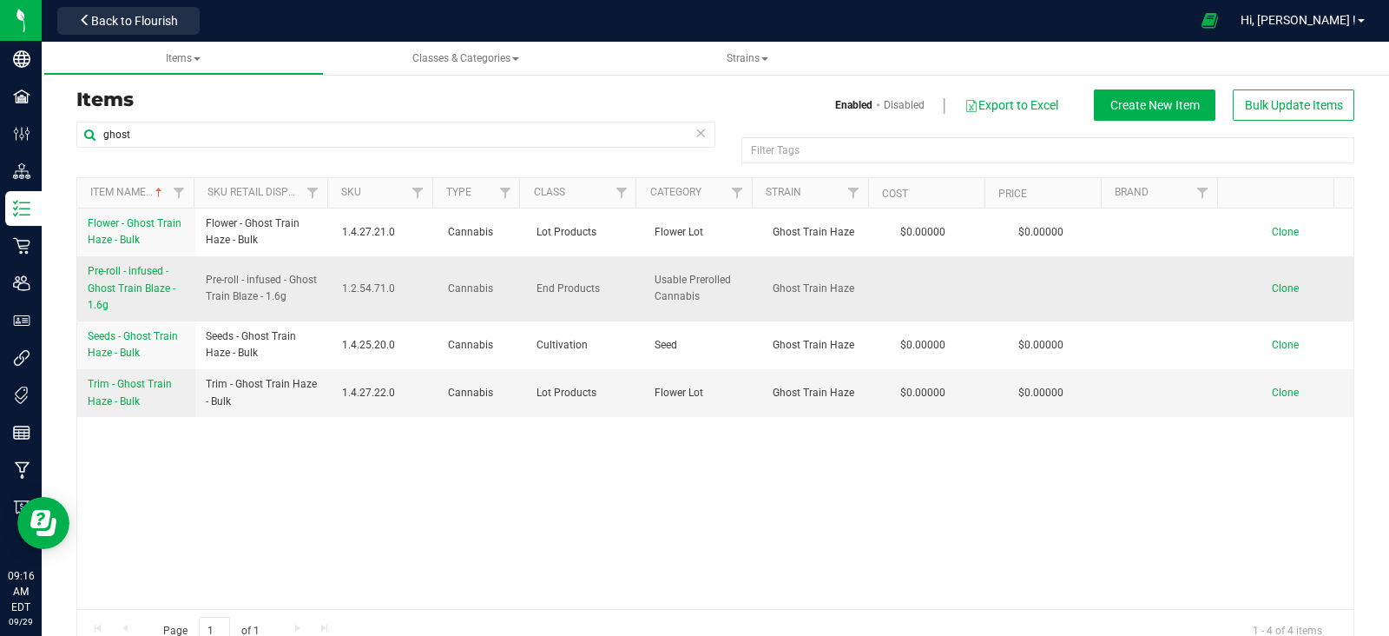
click at [1272, 288] on span "Clone" at bounding box center [1285, 288] width 27 height 12
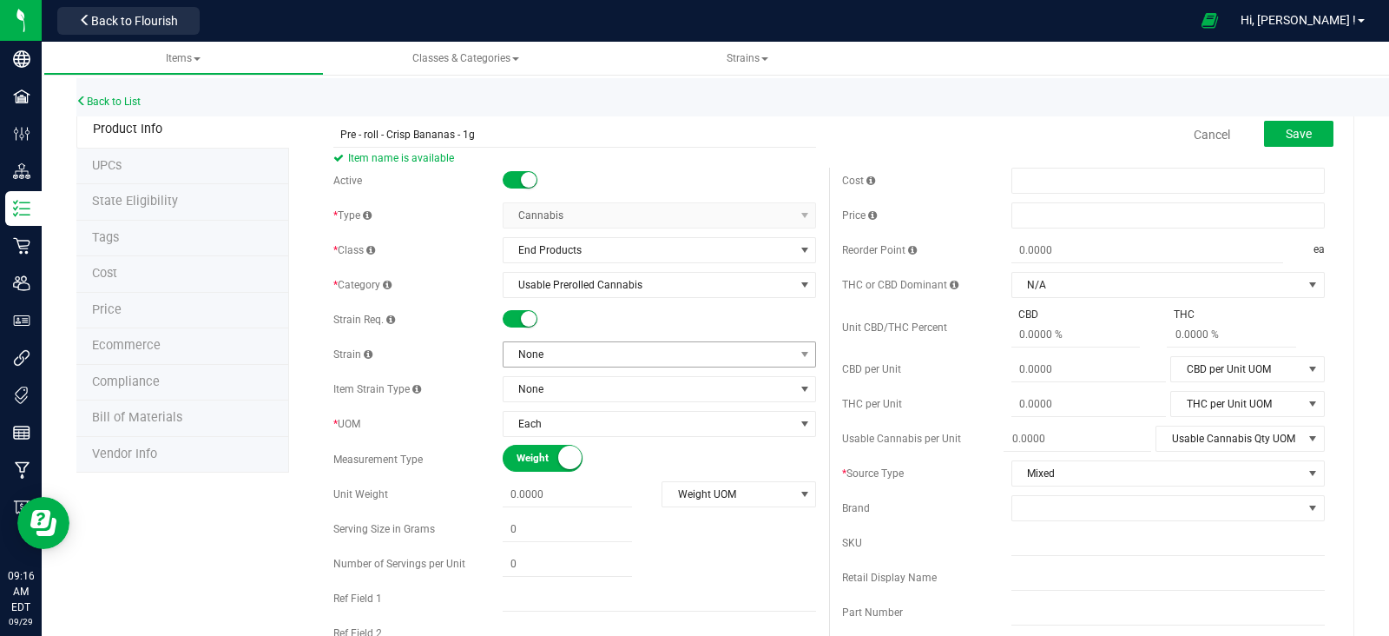
type input "Pre - roll - Crisp Bananas - 1g"
click at [600, 356] on span "None" at bounding box center [649, 354] width 290 height 24
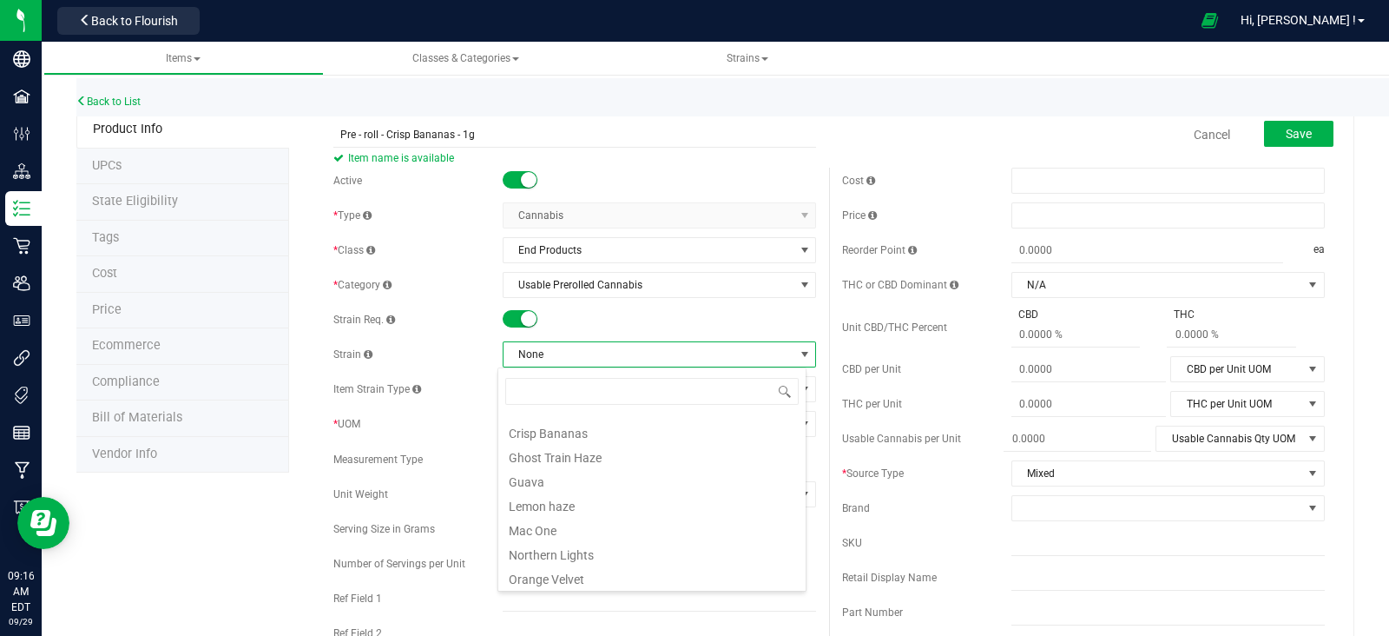
scroll to position [252, 0]
click at [615, 466] on li "Crisp Bananas" at bounding box center [651, 465] width 307 height 24
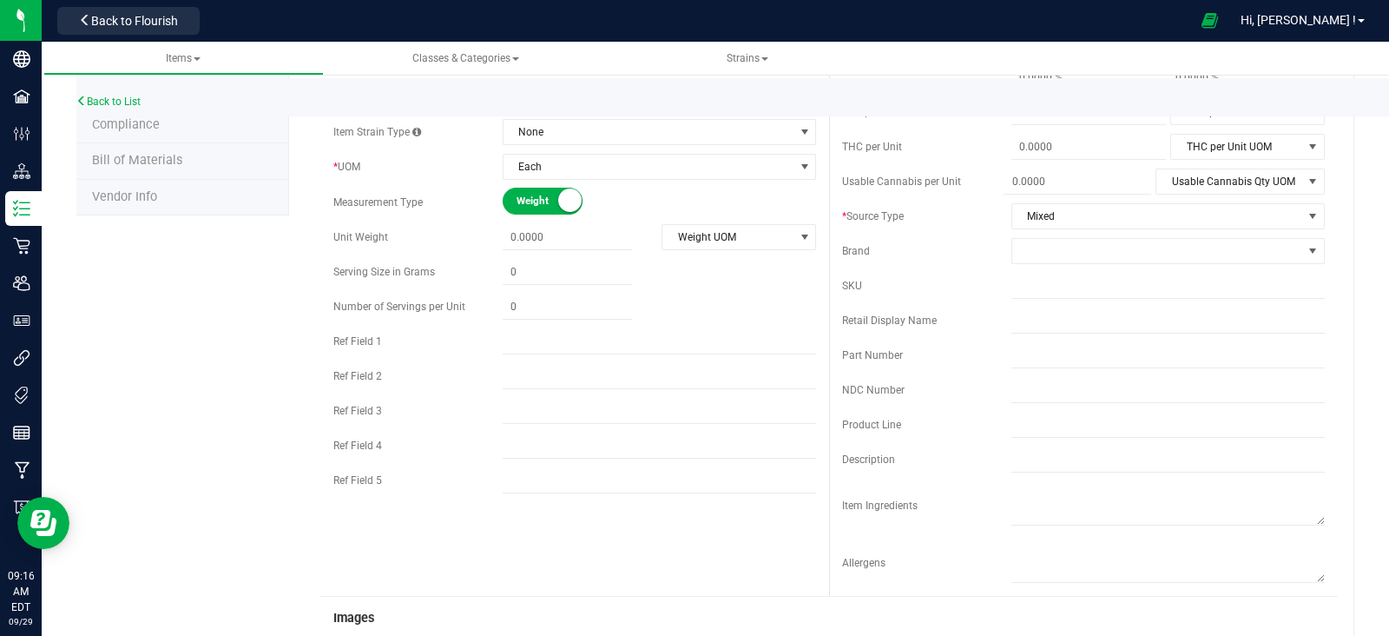
scroll to position [0, 0]
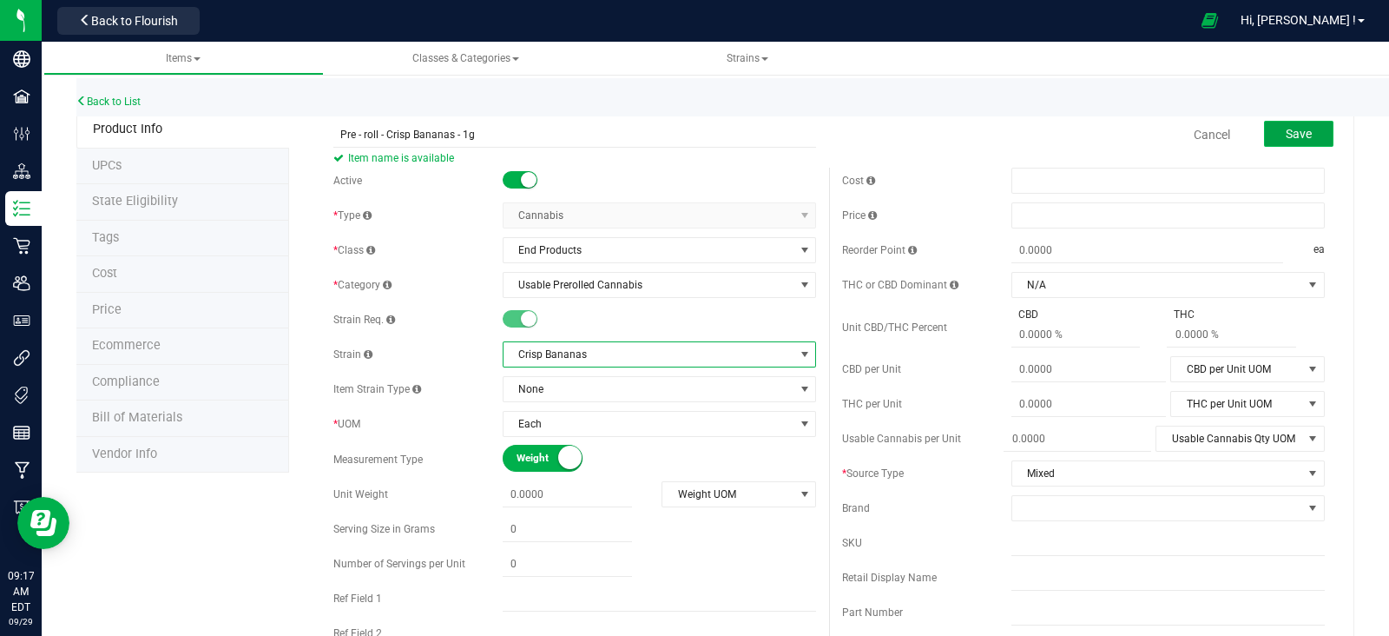
click at [1286, 130] on span "Save" at bounding box center [1299, 134] width 26 height 14
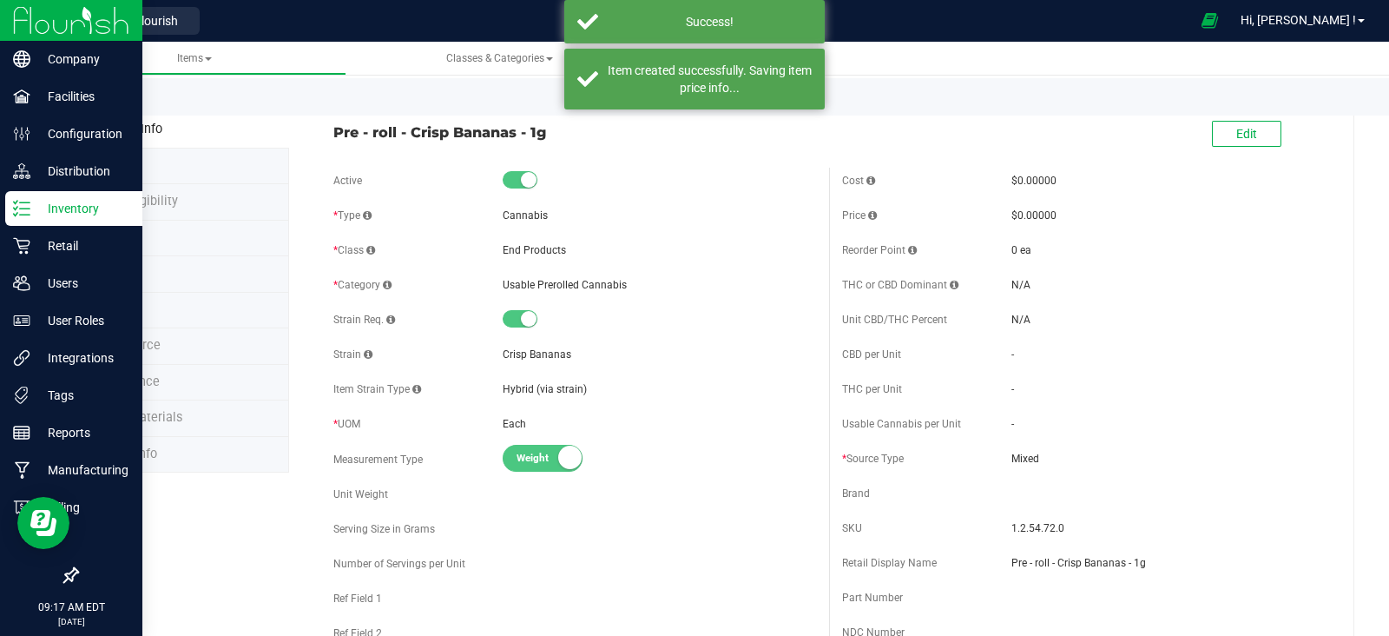
click at [35, 23] on img at bounding box center [71, 20] width 116 height 41
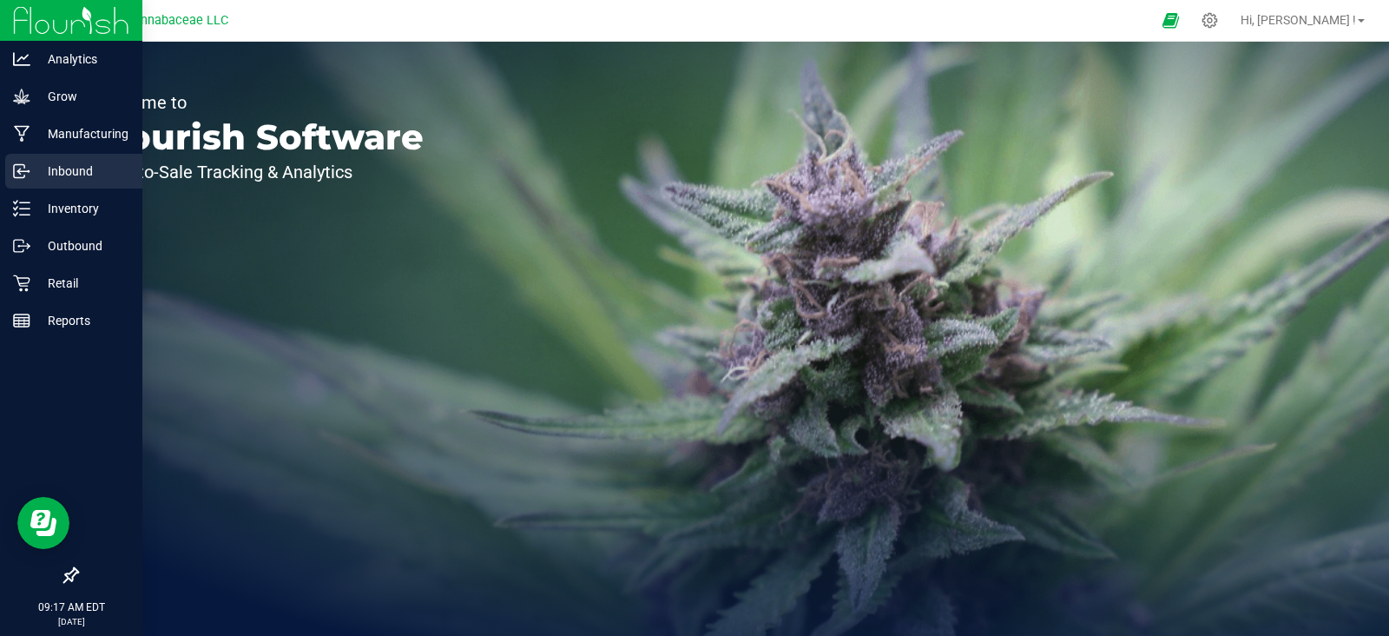
drag, startPoint x: 49, startPoint y: 171, endPoint x: 50, endPoint y: 184, distance: 13.1
click at [49, 170] on p "Inbound" at bounding box center [82, 171] width 104 height 21
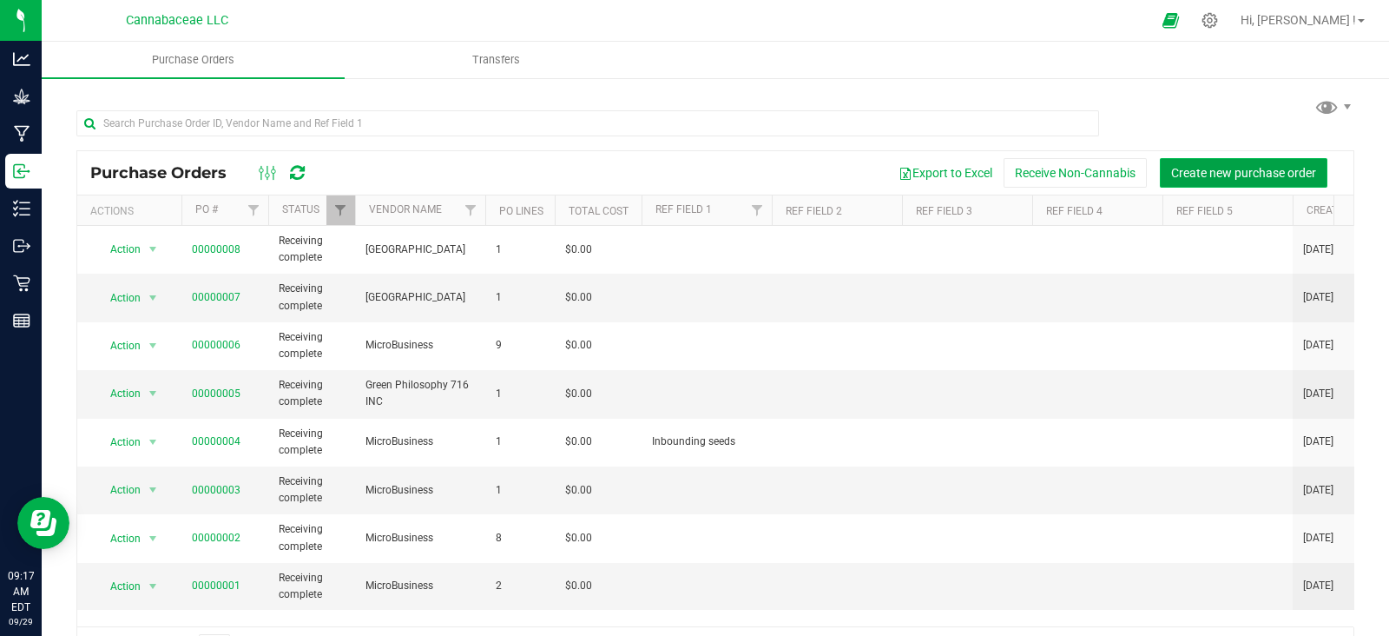
click at [1234, 170] on span "Create new purchase order" at bounding box center [1243, 173] width 145 height 14
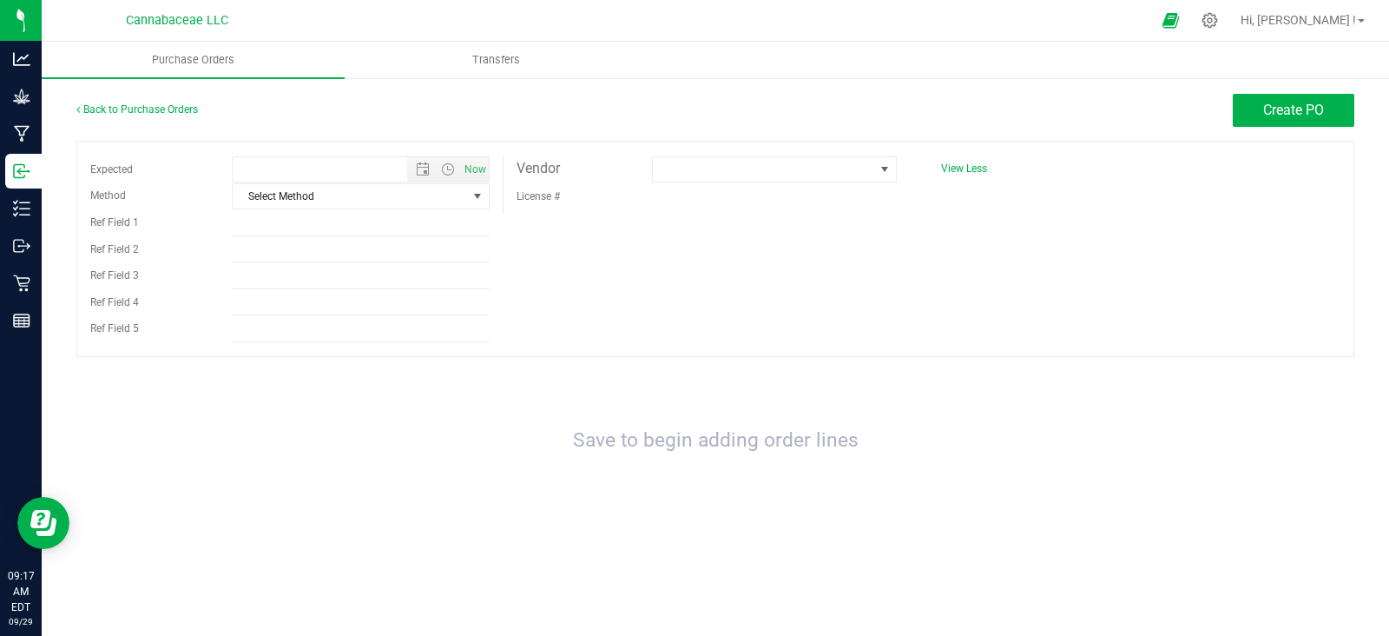
type input "[DATE] 9:17 AM"
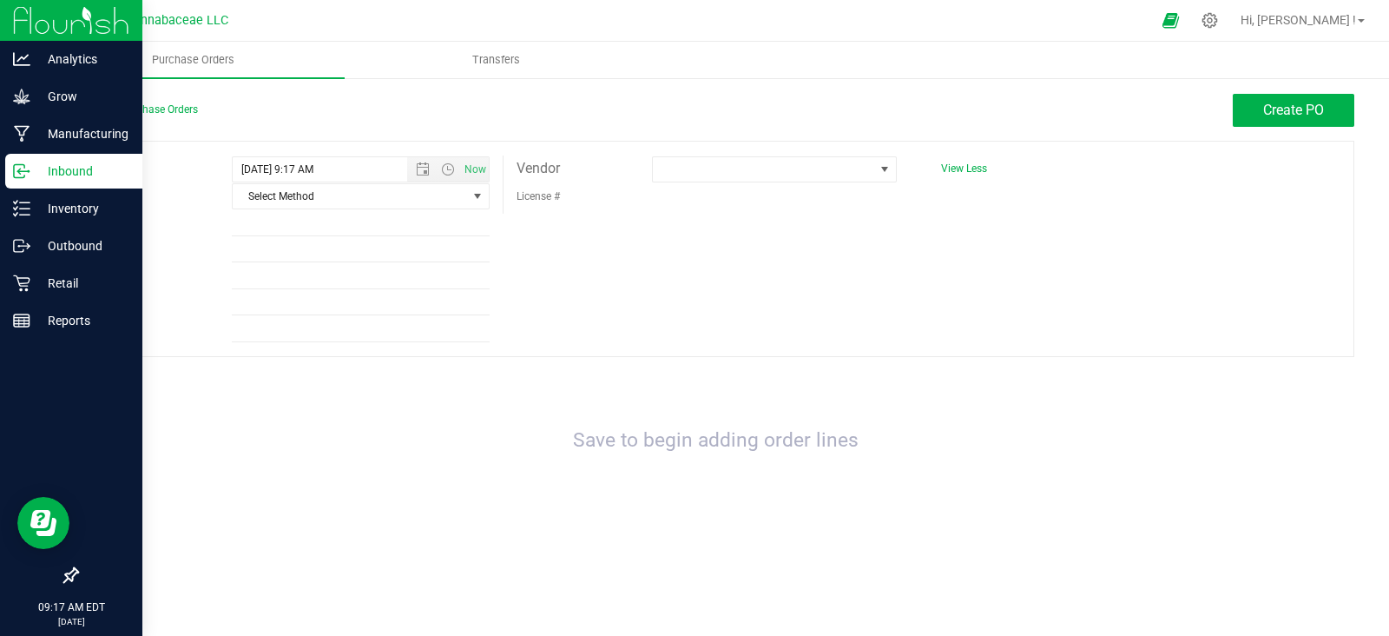
click at [96, 23] on img at bounding box center [71, 20] width 116 height 41
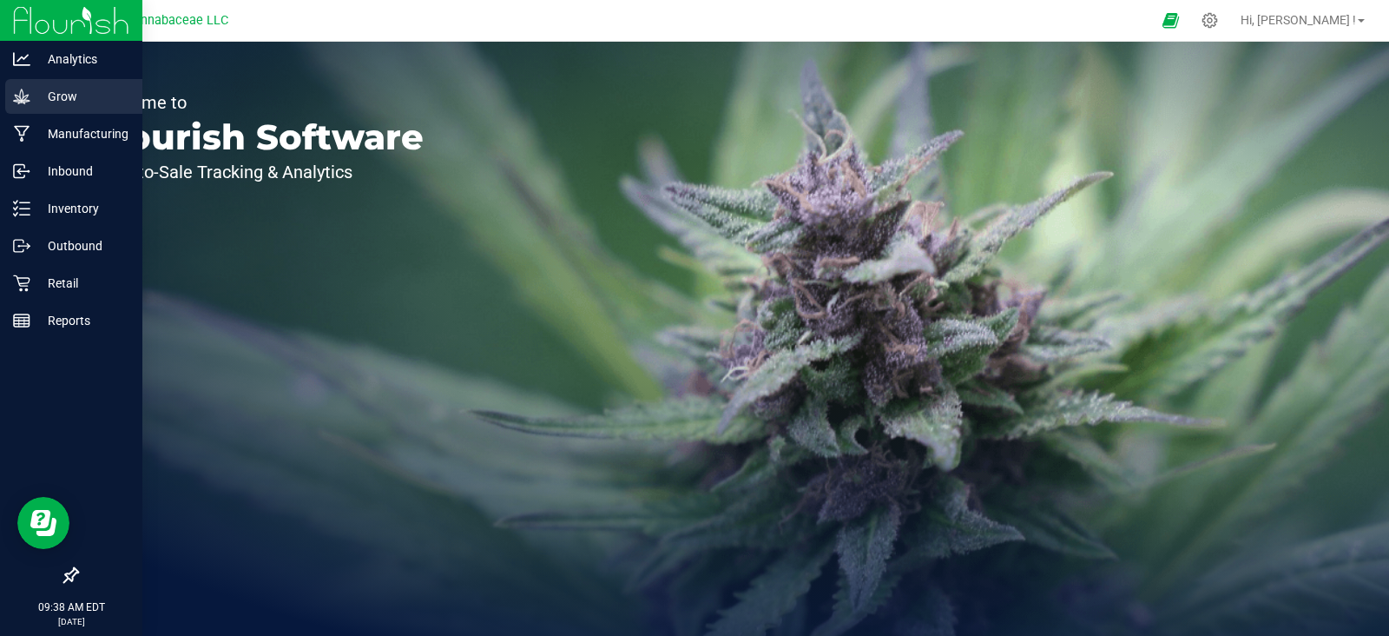
click at [49, 107] on div "Grow" at bounding box center [73, 96] width 137 height 35
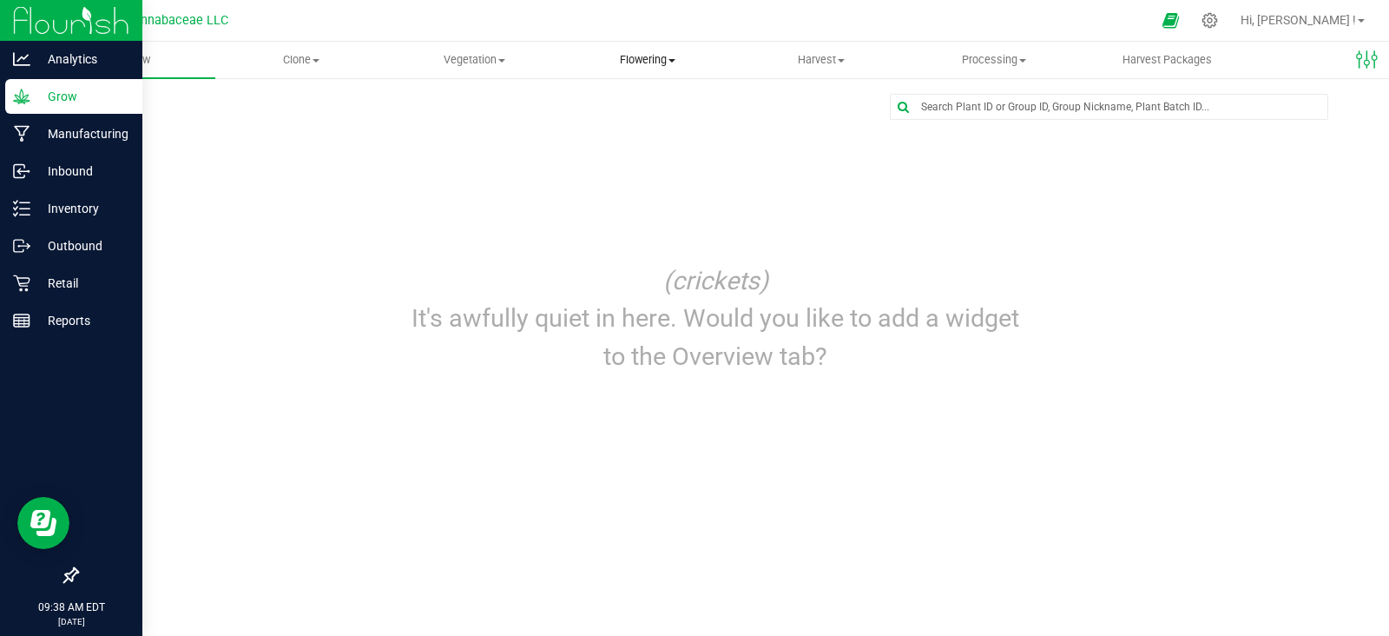
click at [651, 62] on span "Flowering" at bounding box center [649, 60] width 172 height 16
click at [650, 124] on span "Flowering groups" at bounding box center [634, 125] width 144 height 15
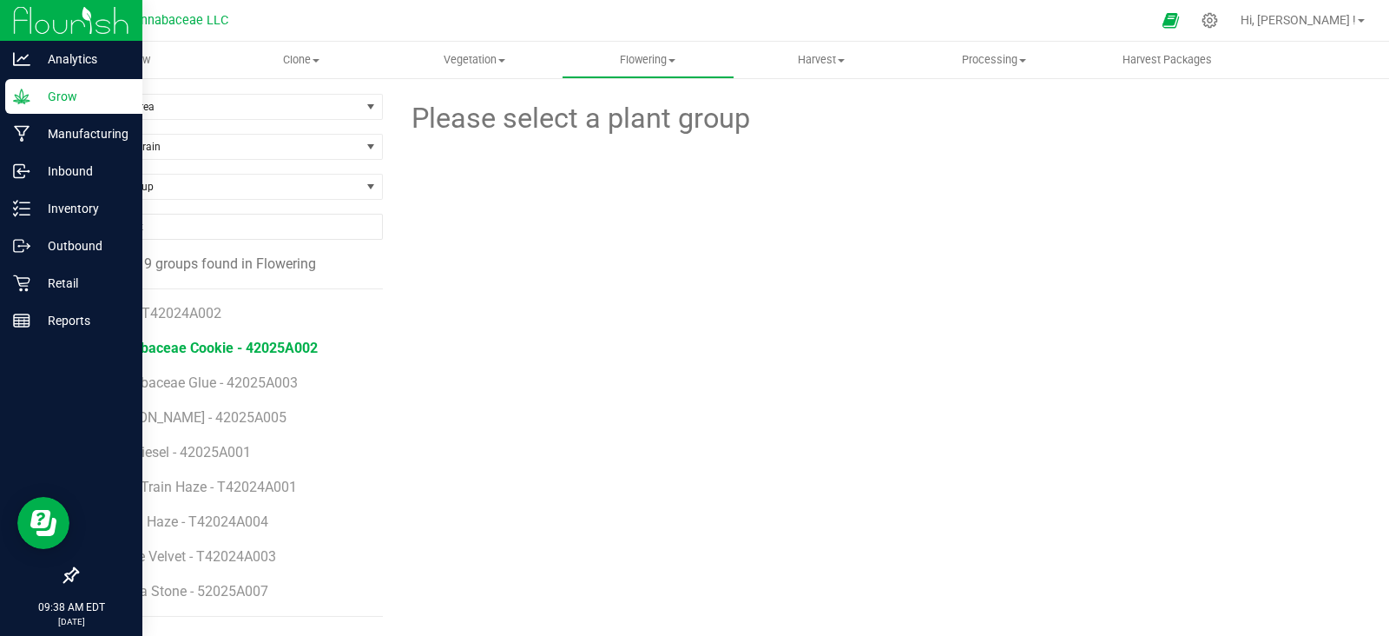
click at [204, 342] on span "Cannabaceae Cookie - 42025A002" at bounding box center [209, 347] width 217 height 16
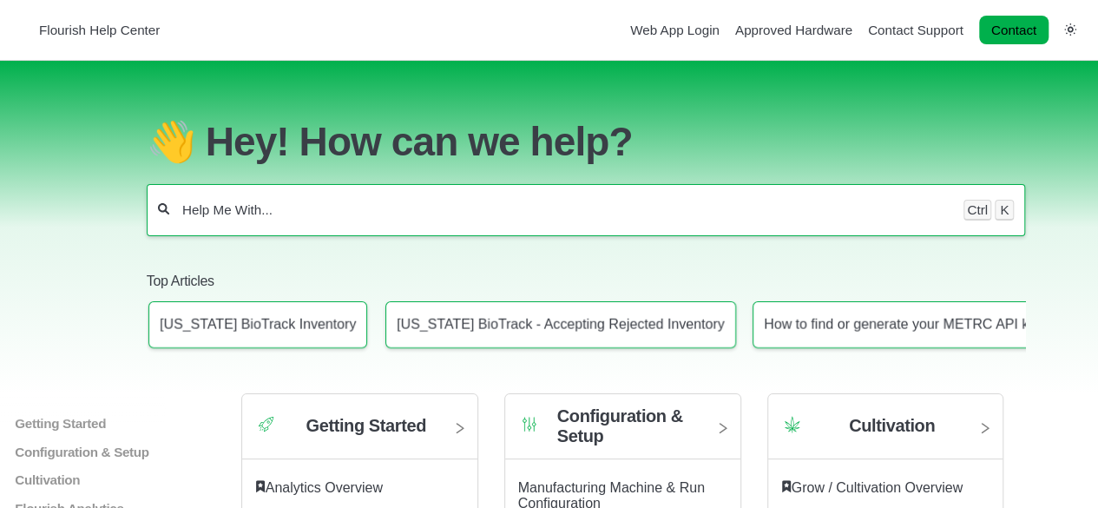
click at [262, 201] on input "Help Me With..." at bounding box center [567, 209] width 773 height 17
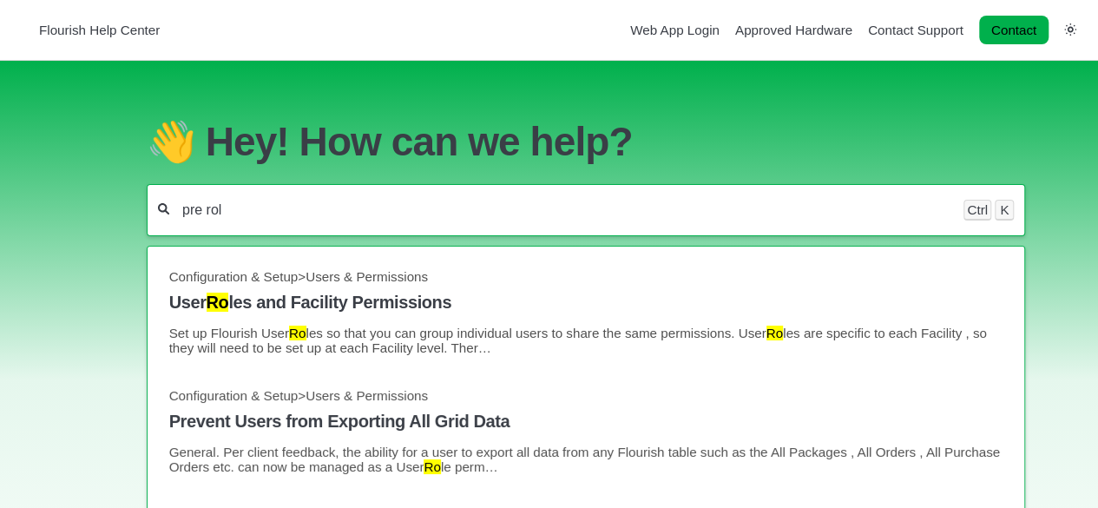
type input "pre roll"
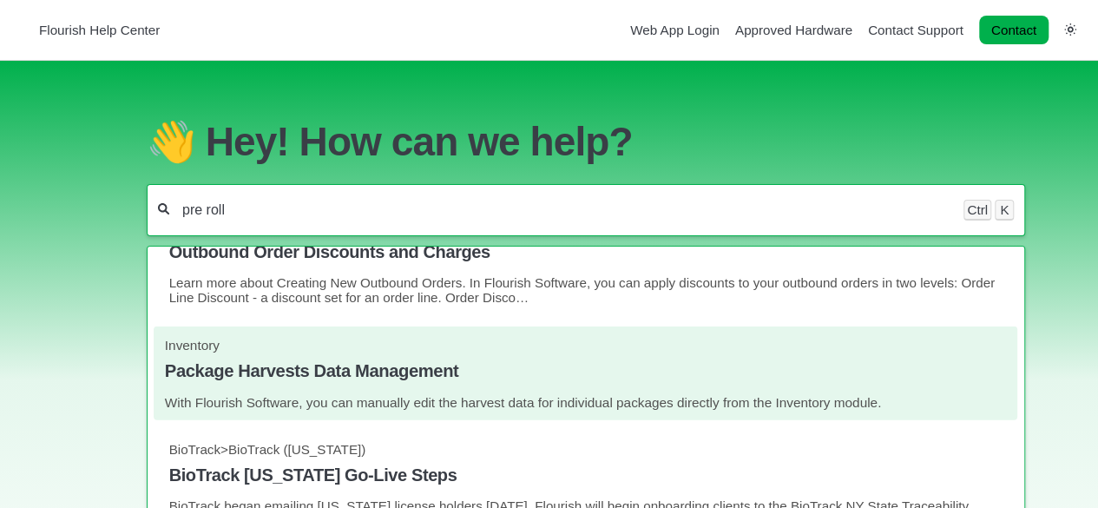
scroll to position [649, 0]
